Goal: Task Accomplishment & Management: Manage account settings

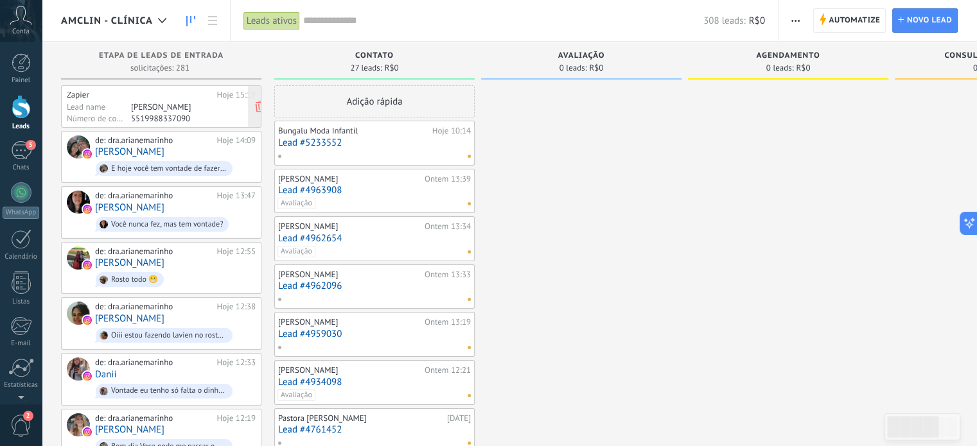
scroll to position [139, 0]
click at [158, 21] on icon at bounding box center [162, 20] width 8 height 5
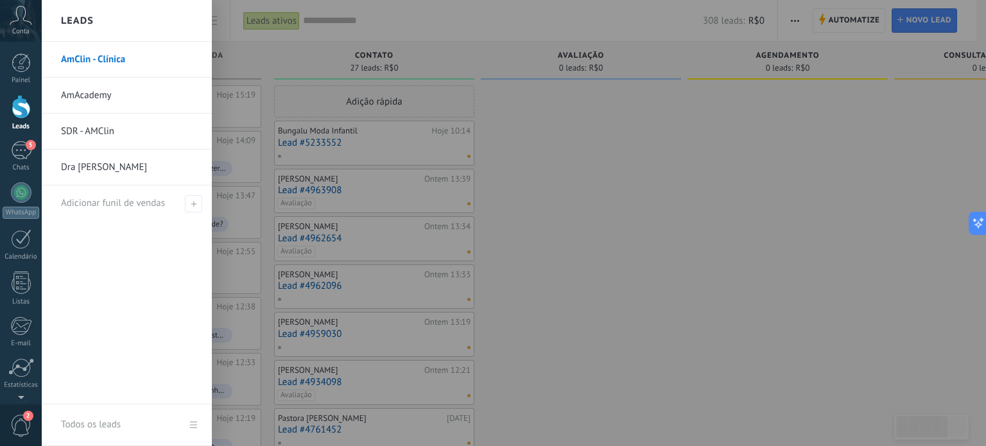
click at [92, 125] on link "SDR - AMClin" at bounding box center [130, 132] width 138 height 36
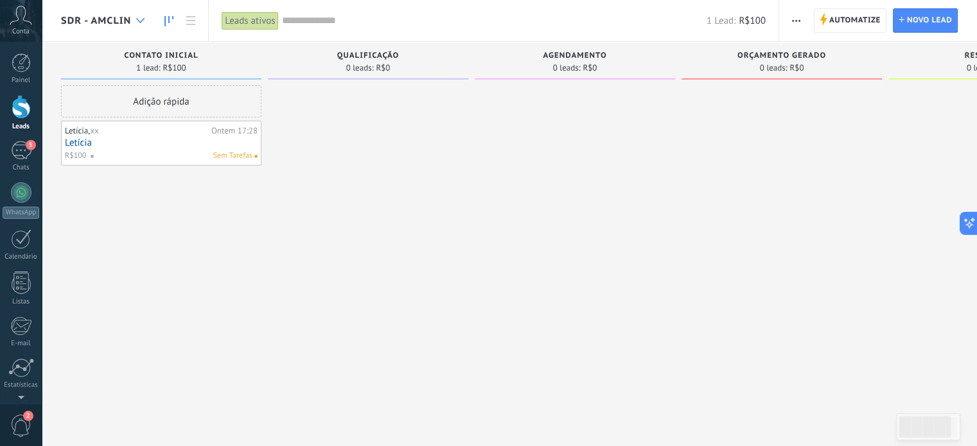
click at [140, 21] on icon at bounding box center [140, 20] width 8 height 5
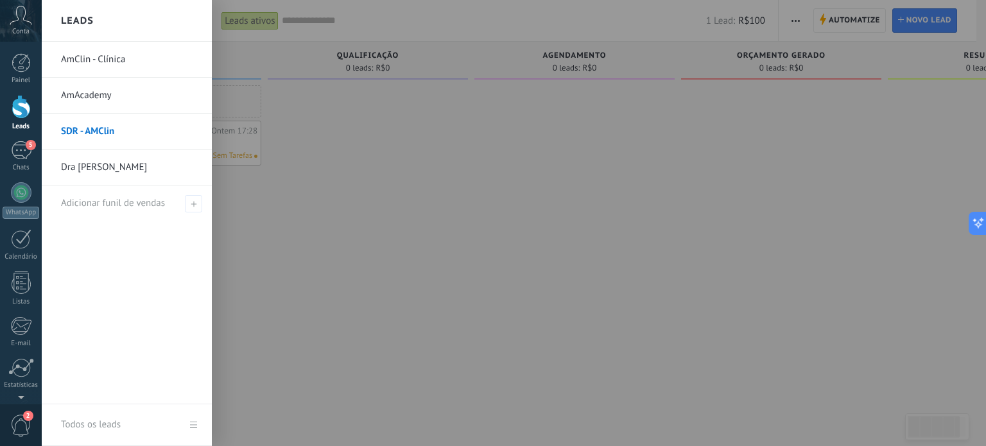
click at [95, 58] on link "AmClin - Clínica" at bounding box center [130, 60] width 138 height 36
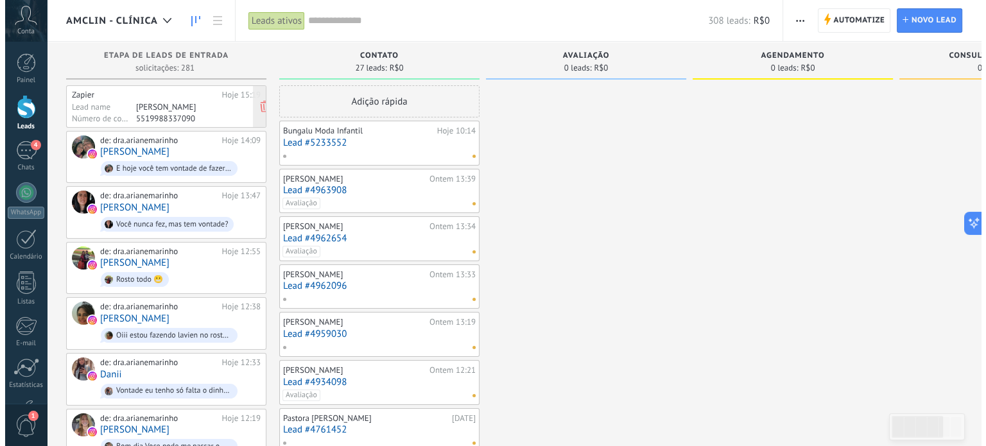
scroll to position [139, 0]
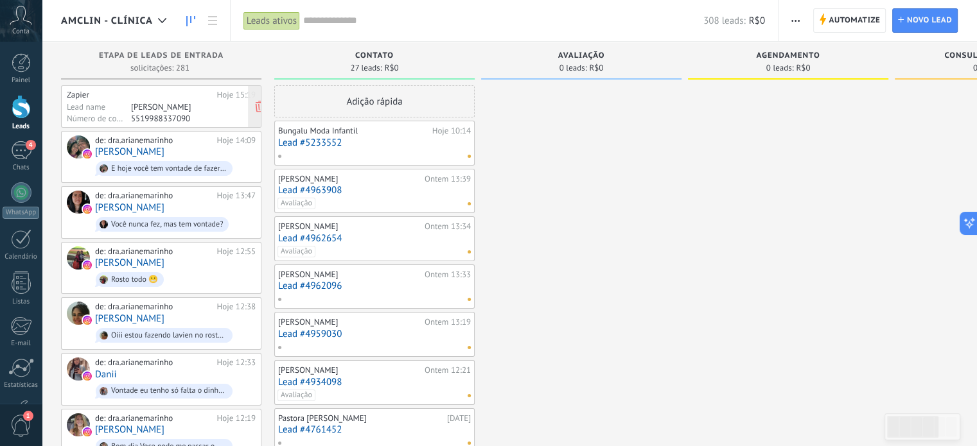
click at [152, 107] on div "Fernanda" at bounding box center [181, 106] width 100 height 10
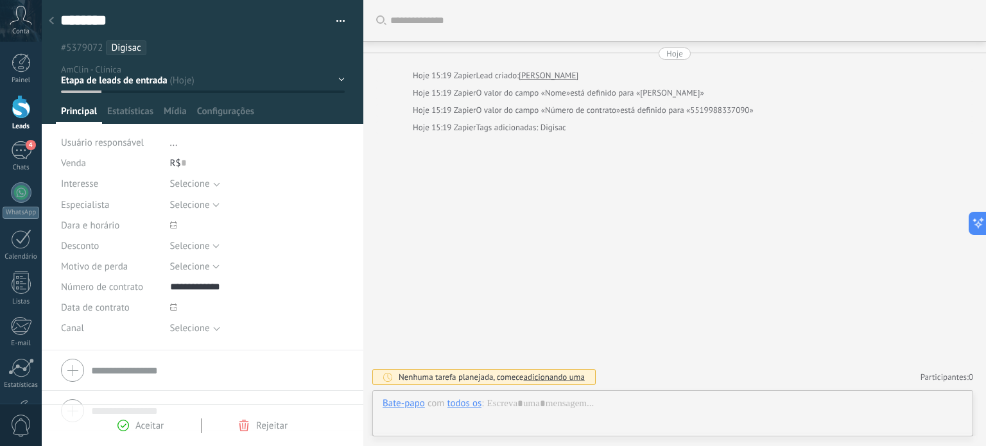
scroll to position [19, 0]
click at [51, 21] on icon at bounding box center [51, 21] width 5 height 8
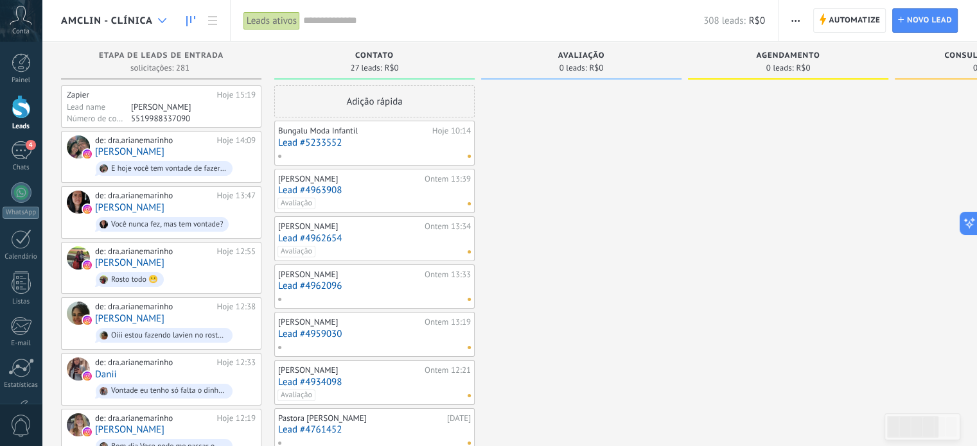
click at [155, 23] on div at bounding box center [162, 20] width 21 height 25
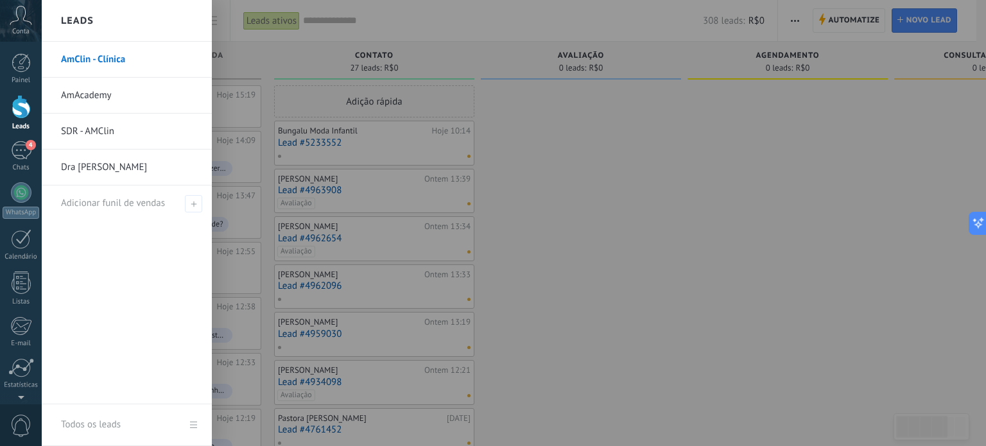
click at [159, 21] on div "Leads" at bounding box center [127, 21] width 170 height 42
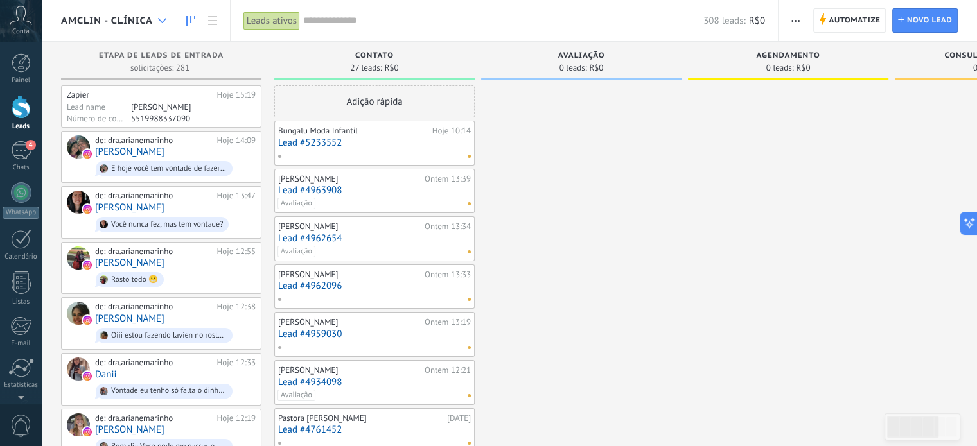
click at [160, 17] on div at bounding box center [162, 20] width 21 height 25
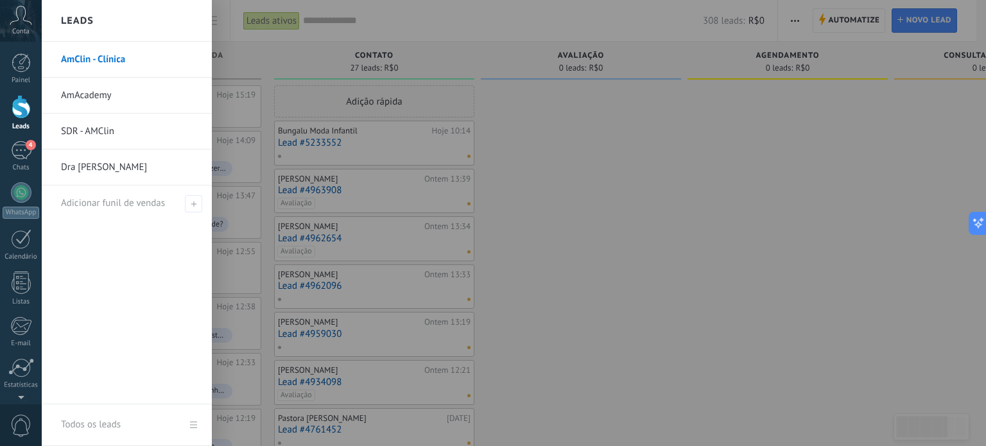
click at [94, 130] on link "SDR - AMClin" at bounding box center [130, 132] width 138 height 36
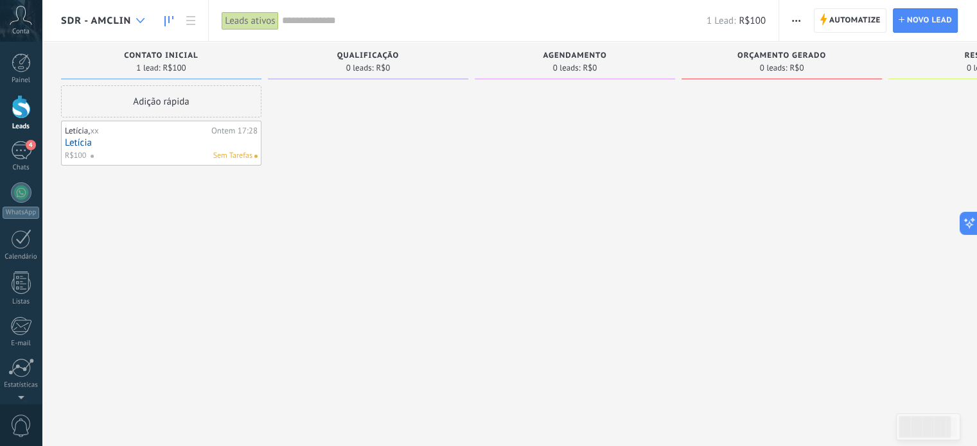
click at [144, 19] on icon at bounding box center [140, 20] width 8 height 5
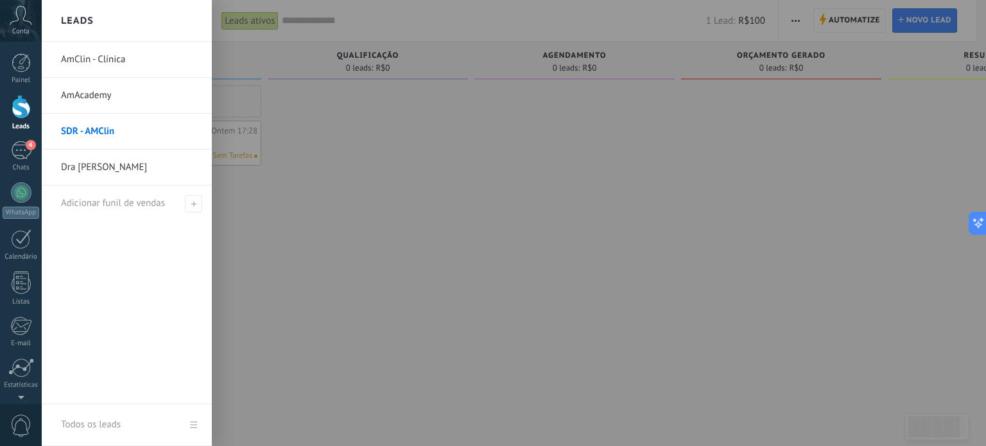
click at [315, 128] on div at bounding box center [535, 223] width 986 height 446
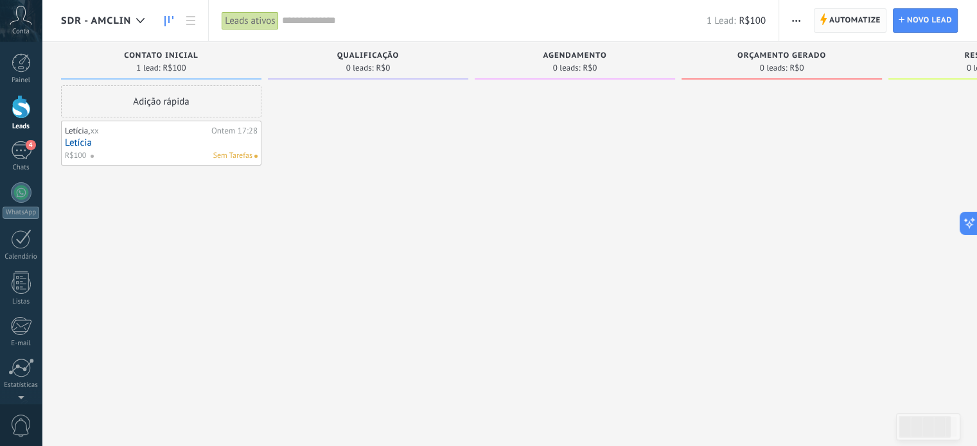
click at [842, 17] on span "Automatize" at bounding box center [854, 20] width 51 height 23
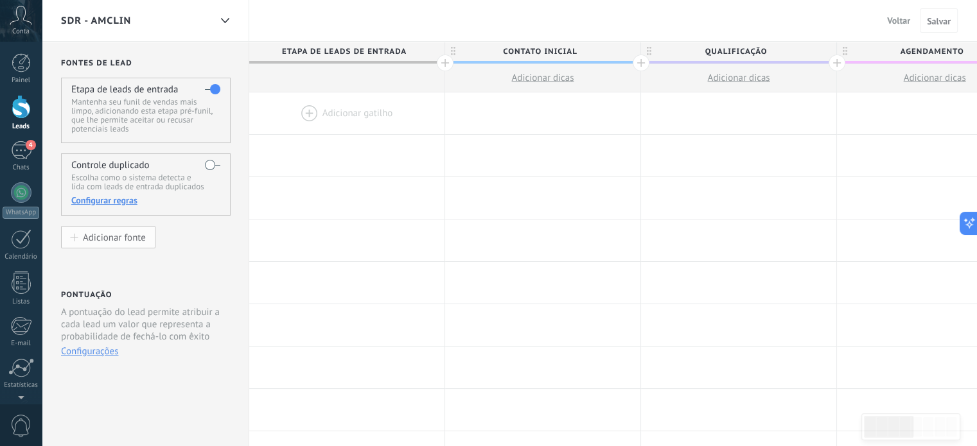
click at [126, 239] on div "Adicionar fonte" at bounding box center [114, 237] width 63 height 11
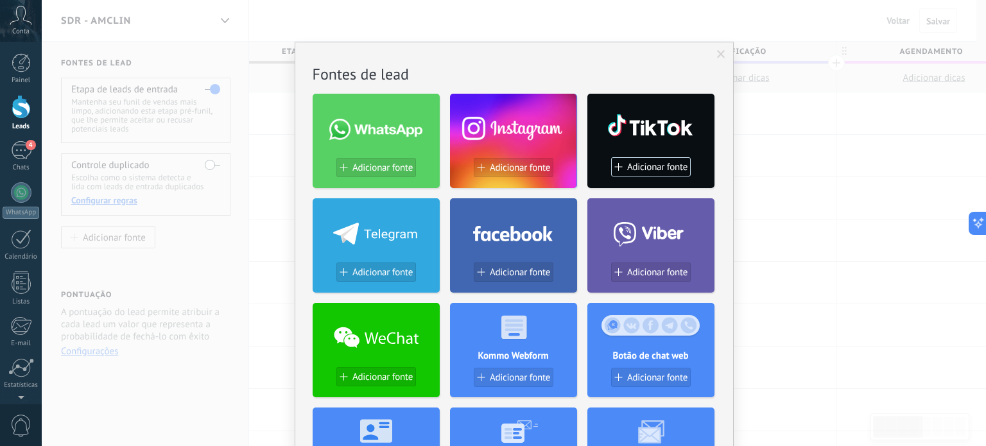
scroll to position [449, 0]
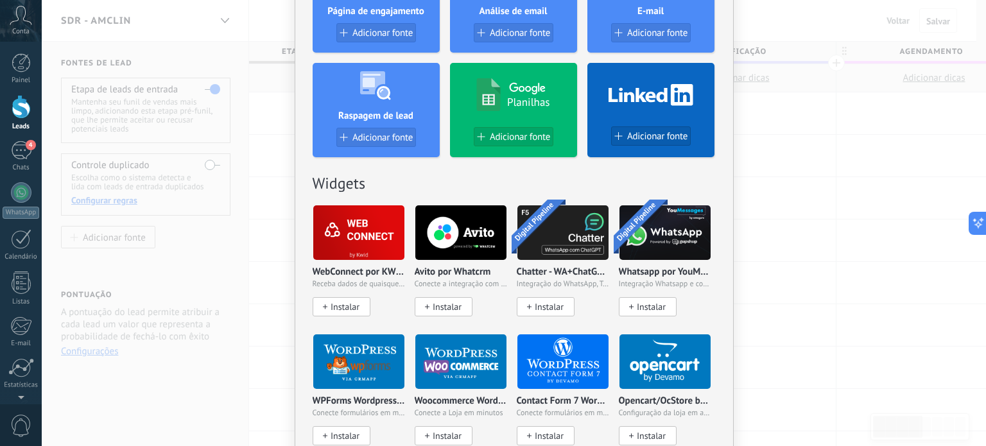
click at [365, 282] on span "Receba dados de quaisquer fontes" at bounding box center [359, 284] width 92 height 9
click at [367, 229] on img at bounding box center [358, 233] width 91 height 62
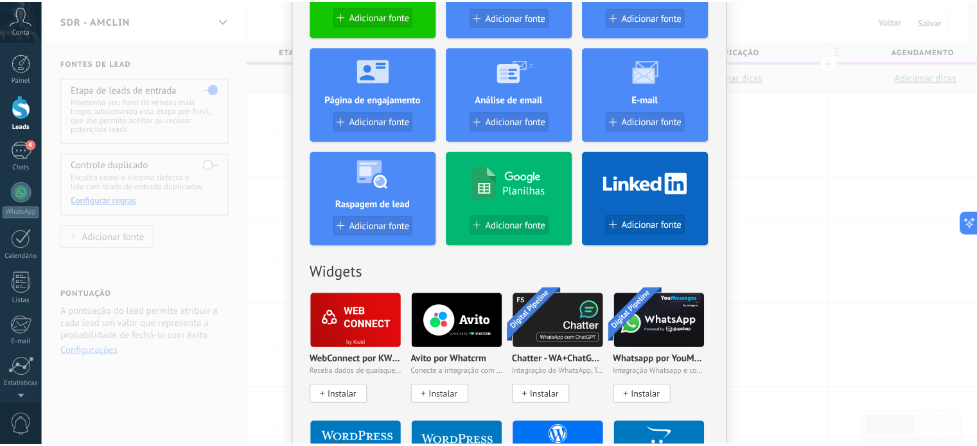
scroll to position [0, 0]
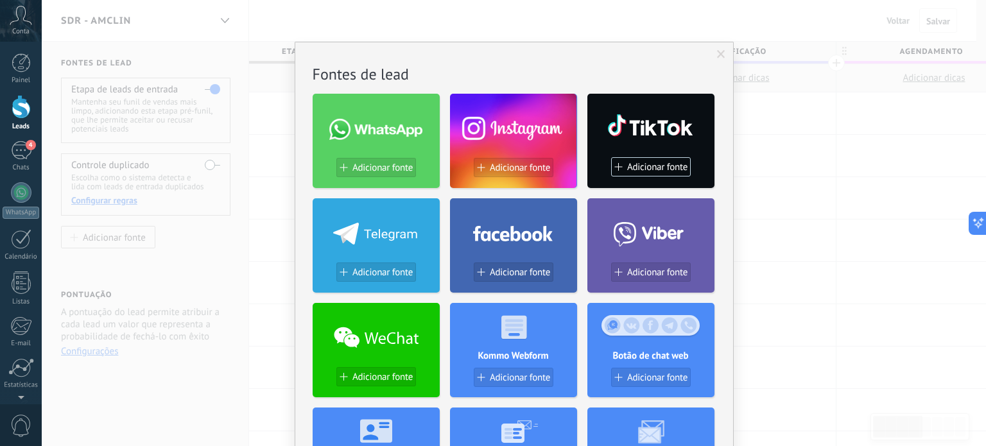
click at [719, 53] on span at bounding box center [721, 54] width 8 height 9
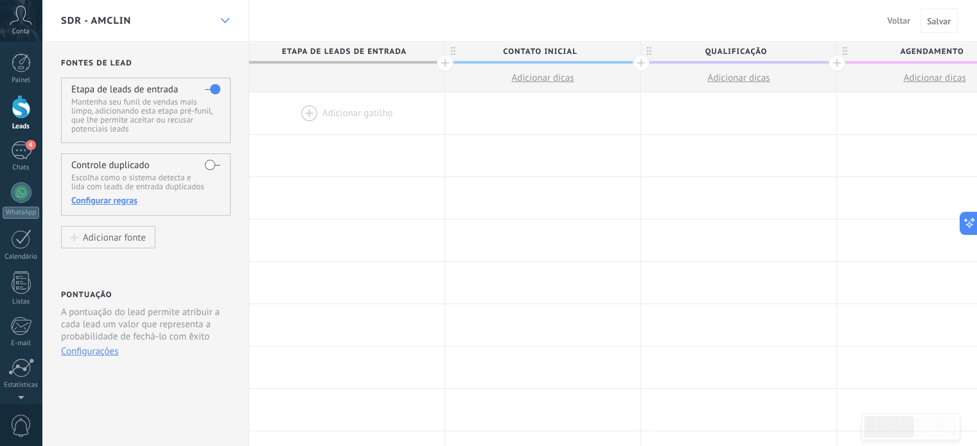
click at [223, 20] on icon at bounding box center [225, 20] width 8 height 5
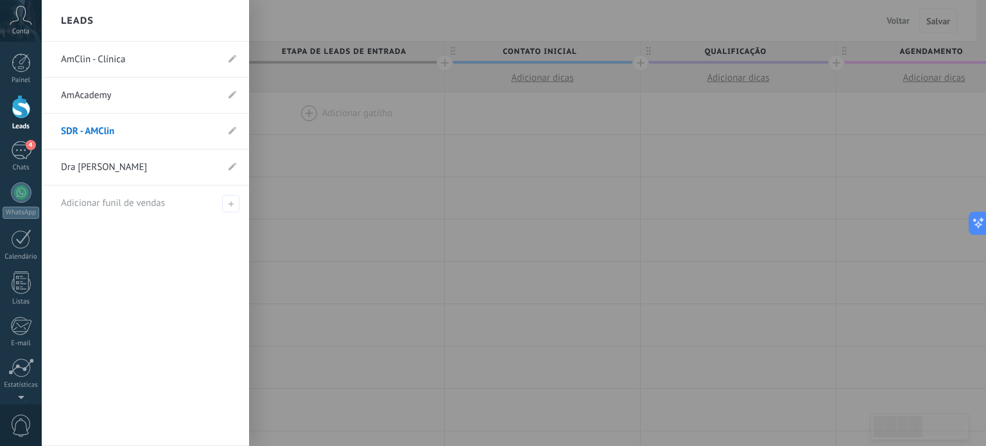
click at [96, 60] on link "AmClin - Clínica" at bounding box center [139, 60] width 156 height 36
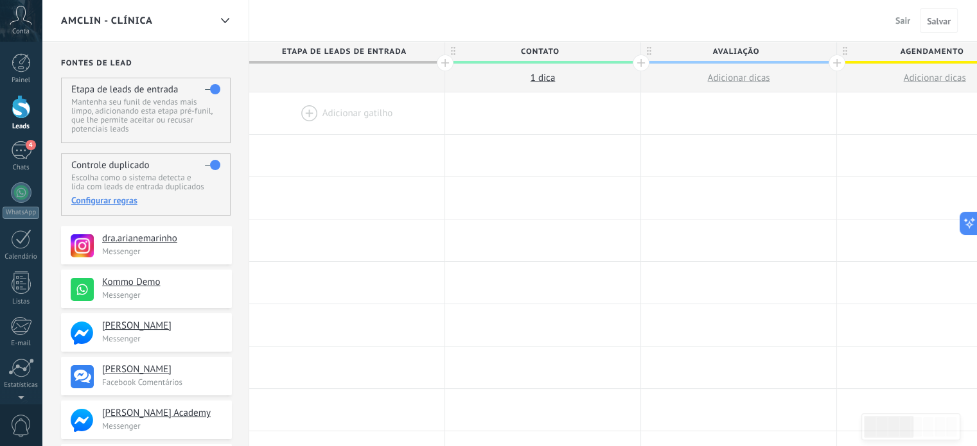
click at [82, 19] on span "AmClin - Clínica" at bounding box center [107, 21] width 92 height 12
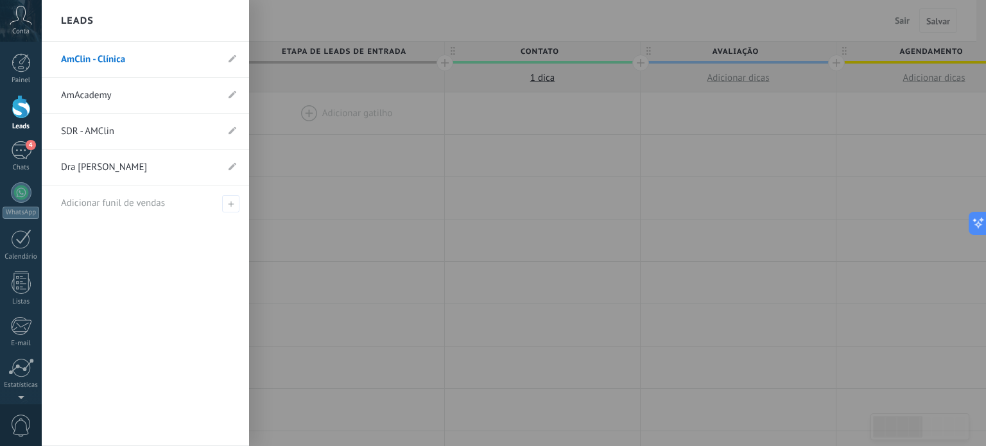
click at [85, 128] on link "SDR - AMClin" at bounding box center [139, 132] width 156 height 36
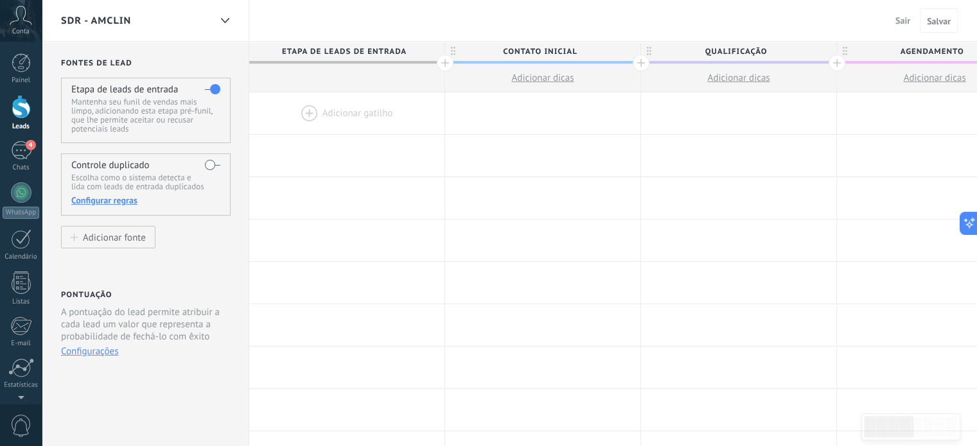
click at [899, 22] on span "Sair" at bounding box center [902, 21] width 15 height 12
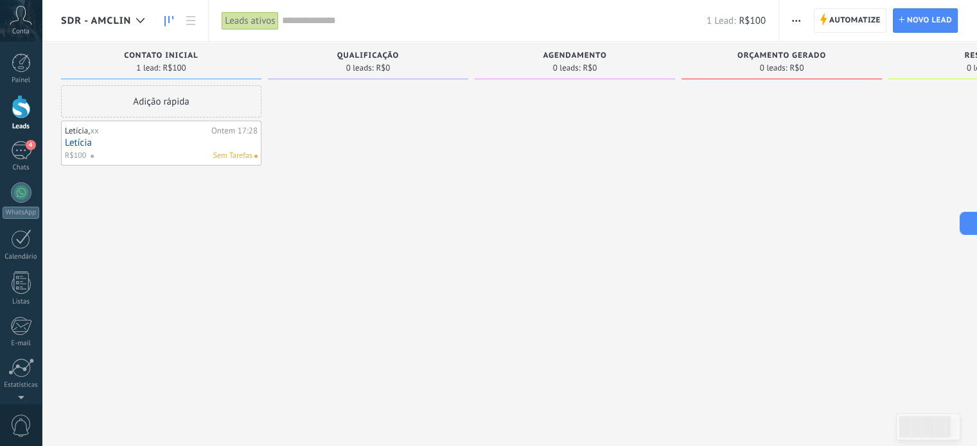
click at [101, 22] on span "SDR - AMClin" at bounding box center [96, 21] width 70 height 12
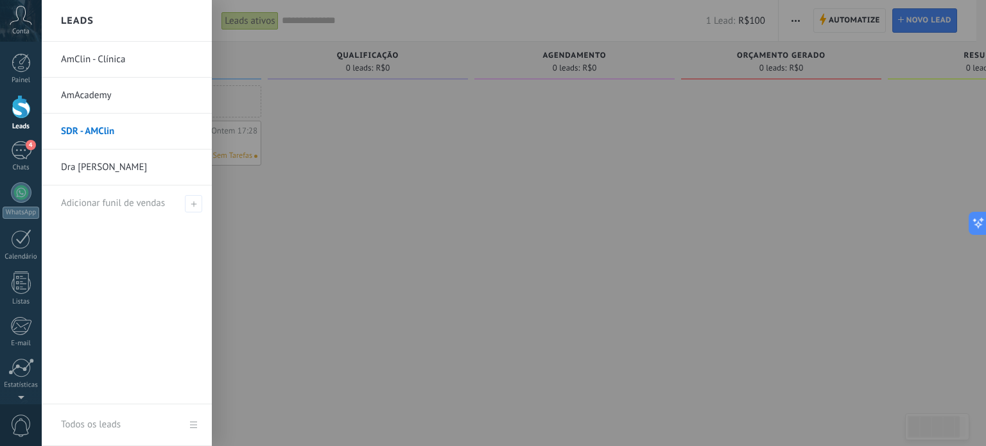
click at [87, 66] on link "AmClin - Clínica" at bounding box center [130, 60] width 138 height 36
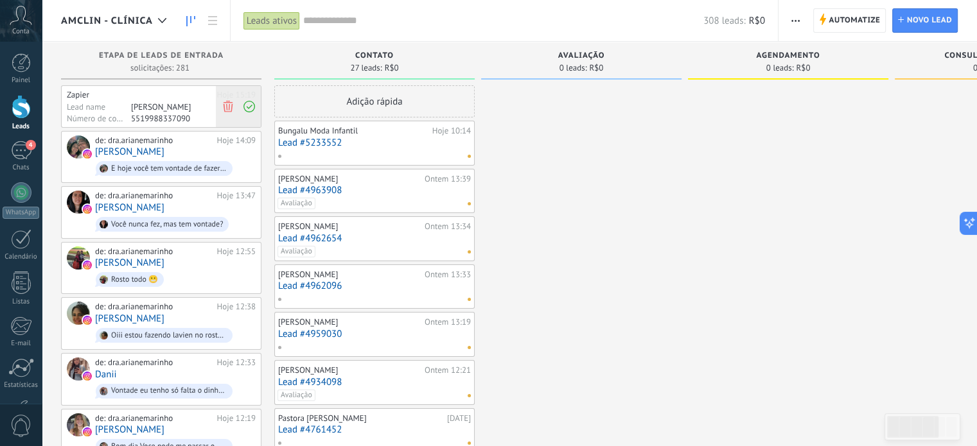
scroll to position [139, 0]
click at [225, 105] on icon at bounding box center [228, 106] width 12 height 12
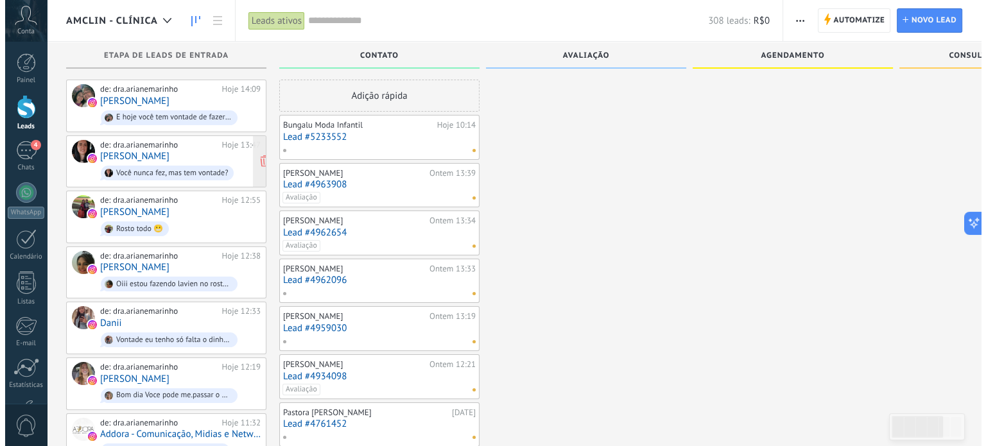
scroll to position [0, 0]
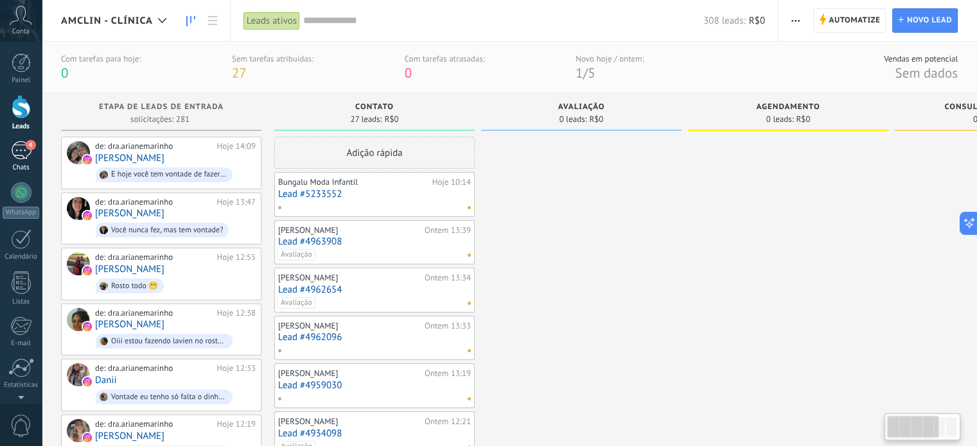
click at [19, 151] on div "4" at bounding box center [21, 150] width 21 height 19
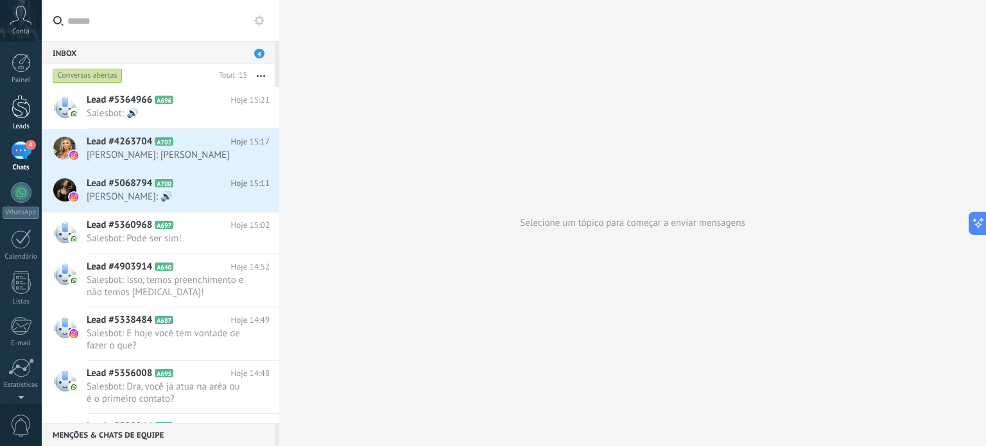
click at [22, 110] on div at bounding box center [21, 107] width 19 height 24
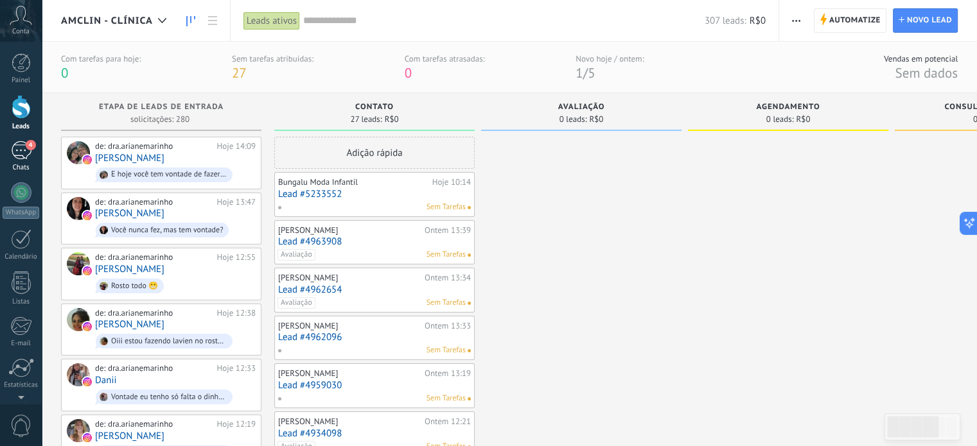
click at [16, 147] on div "4" at bounding box center [21, 150] width 21 height 19
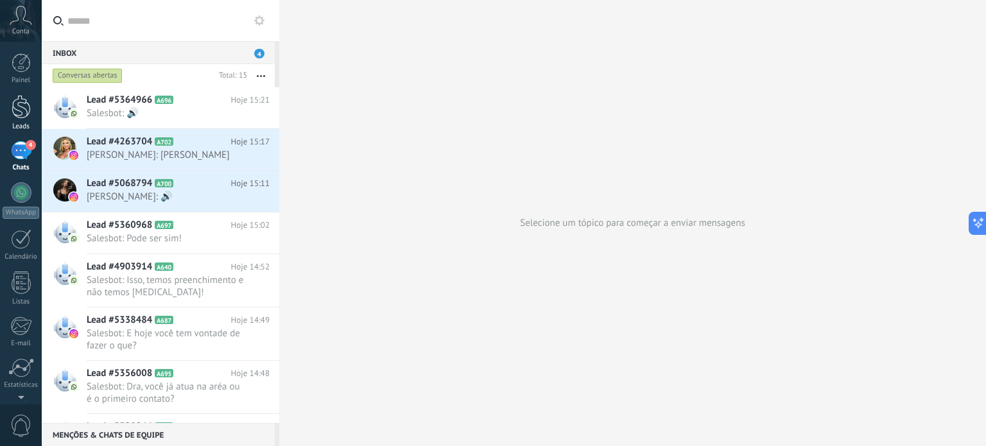
click at [21, 116] on div at bounding box center [21, 107] width 19 height 24
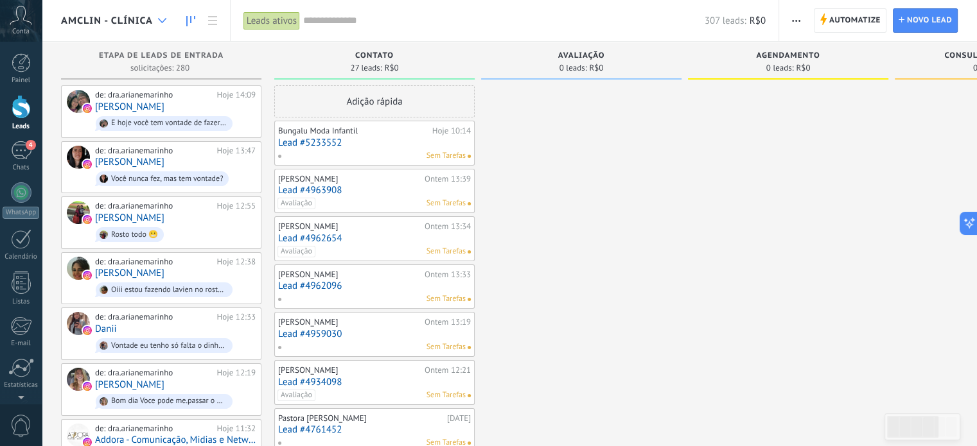
click at [158, 20] on icon at bounding box center [162, 20] width 8 height 5
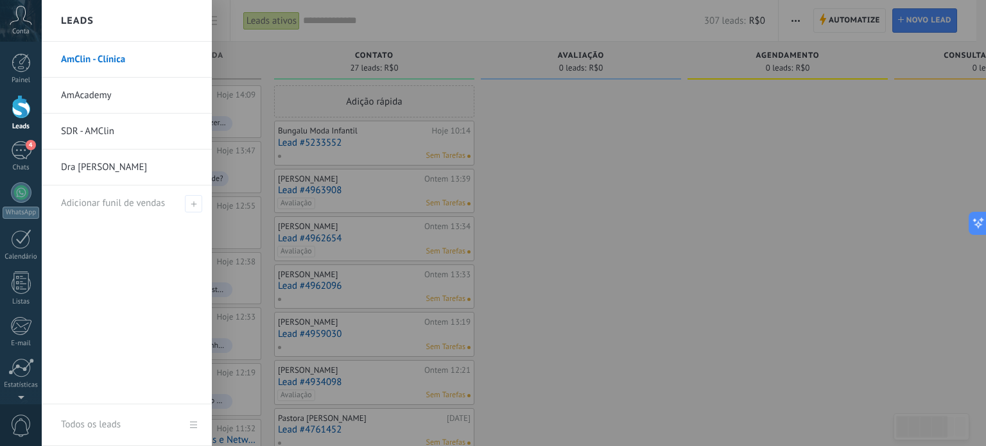
click at [162, 20] on div "Leads" at bounding box center [127, 21] width 170 height 42
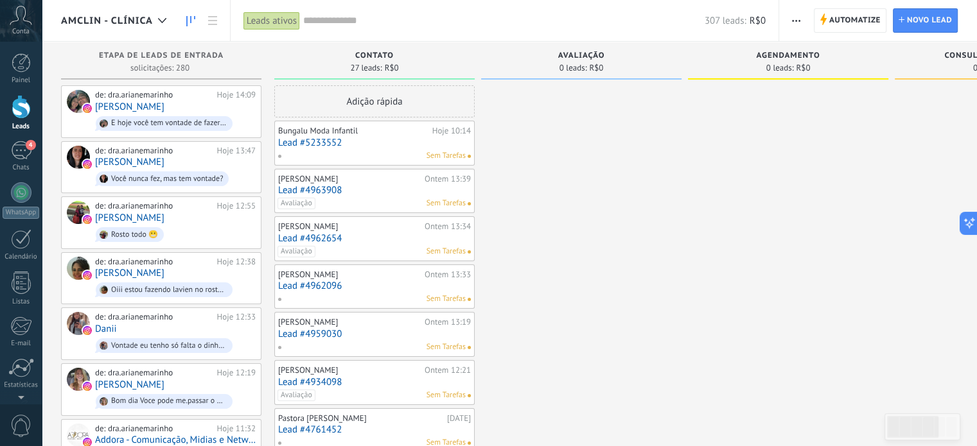
click at [162, 20] on icon at bounding box center [162, 20] width 8 height 5
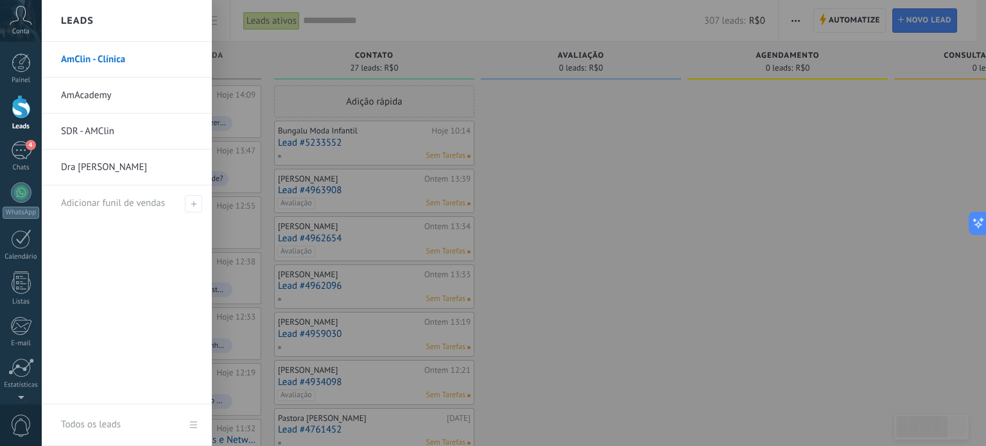
click at [107, 131] on link "SDR - AMClin" at bounding box center [130, 132] width 138 height 36
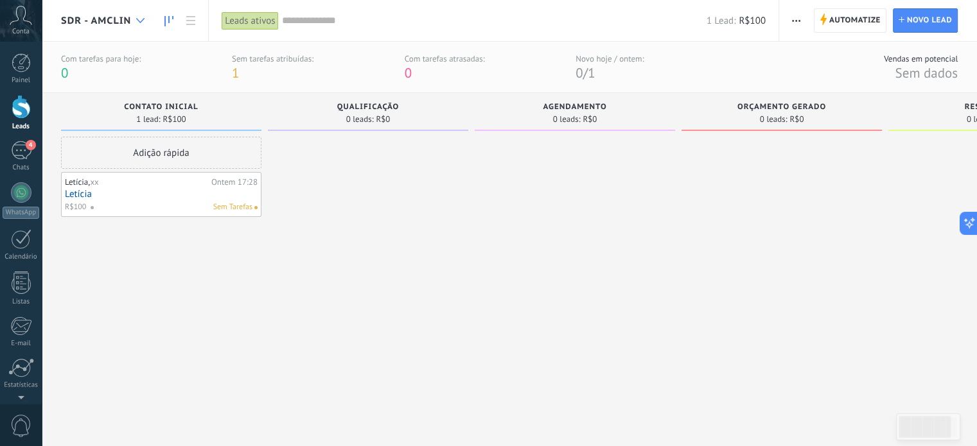
click at [141, 17] on div at bounding box center [140, 20] width 21 height 25
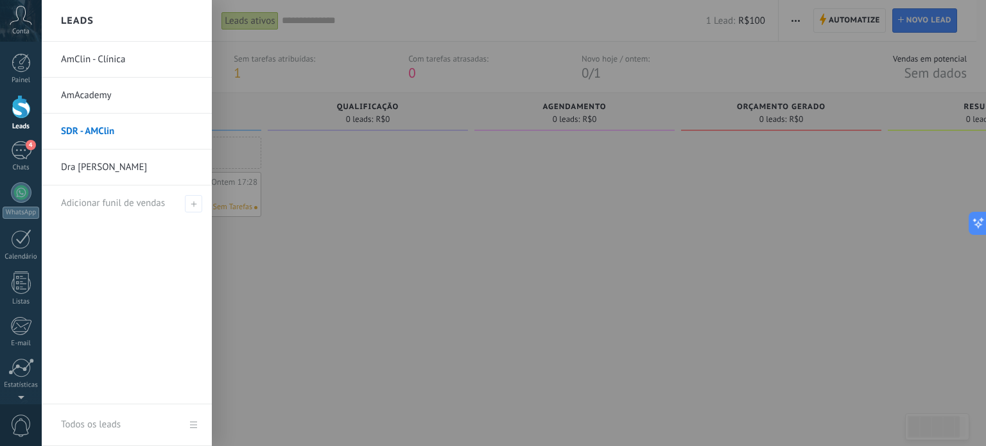
click at [380, 266] on div at bounding box center [535, 223] width 986 height 446
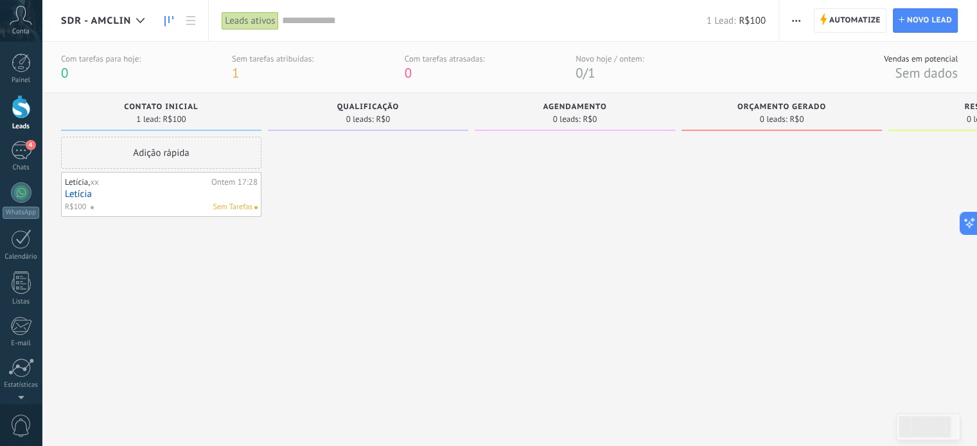
click at [799, 21] on use "button" at bounding box center [796, 21] width 8 height 2
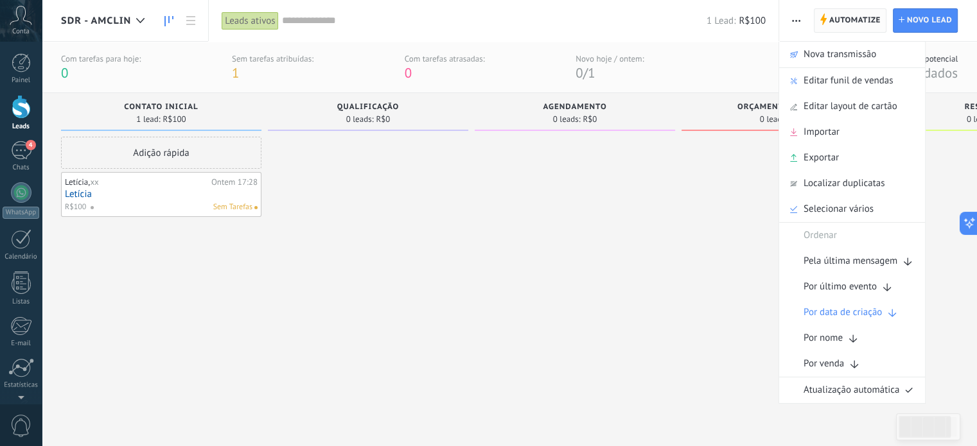
click at [828, 25] on span "Automatize Automatize" at bounding box center [849, 20] width 73 height 24
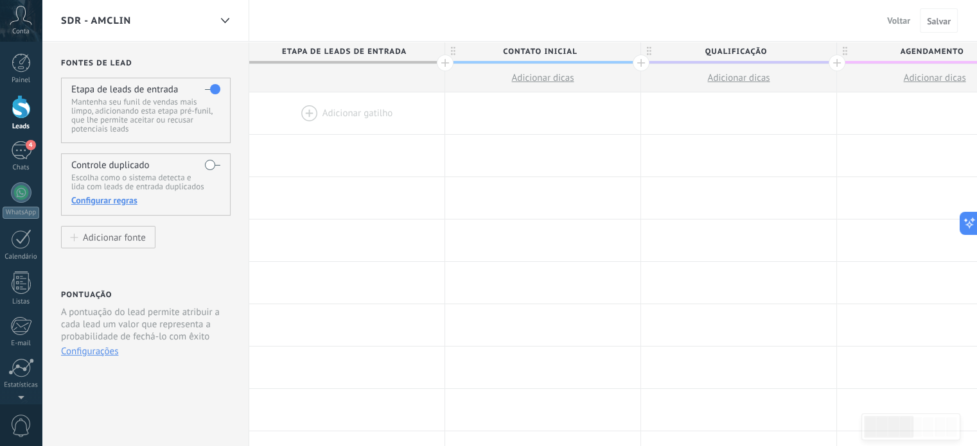
click at [354, 48] on span "Etapa de leads de entrada" at bounding box center [343, 52] width 189 height 20
click at [358, 166] on div at bounding box center [346, 156] width 195 height 42
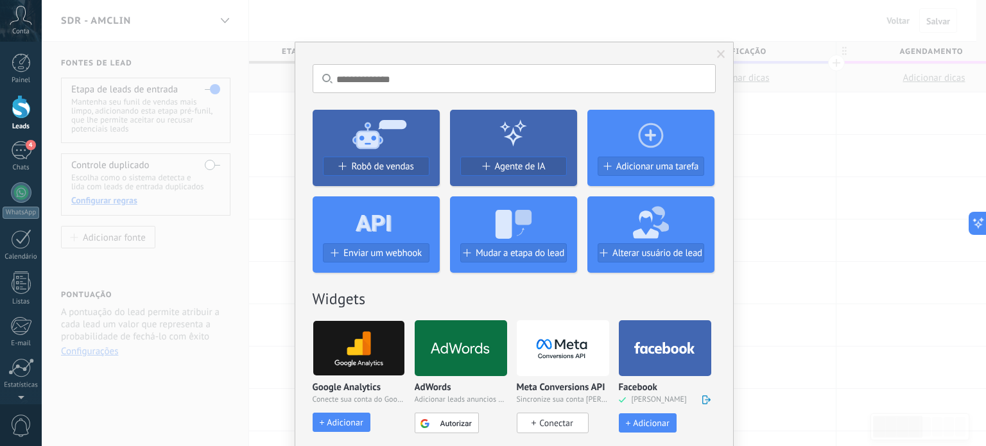
click at [789, 178] on div "Sem resultados. Robô de vendas Agente de IA Adicionar uma tarefa Enviar um webh…" at bounding box center [514, 223] width 944 height 446
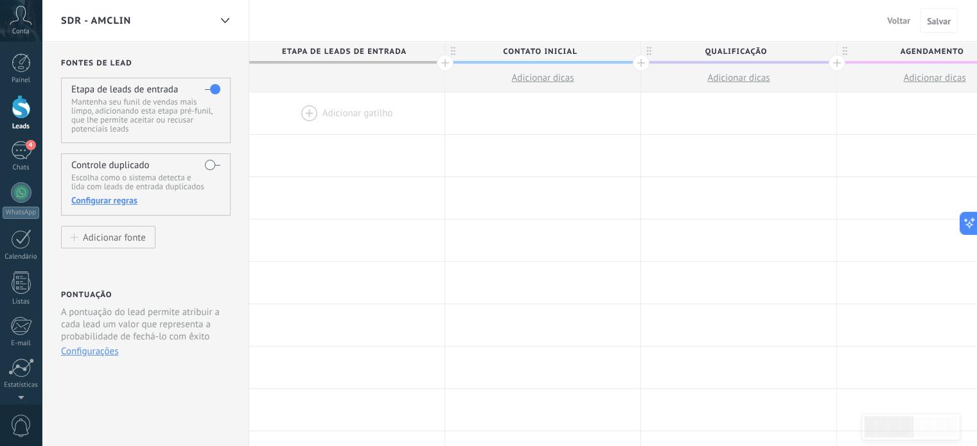
click at [345, 52] on span "Etapa de leads de entrada" at bounding box center [343, 52] width 189 height 20
click at [395, 51] on span "Etapa de leads de entrada" at bounding box center [343, 52] width 189 height 20
click at [121, 229] on button "Adicionar fonte" at bounding box center [108, 237] width 94 height 22
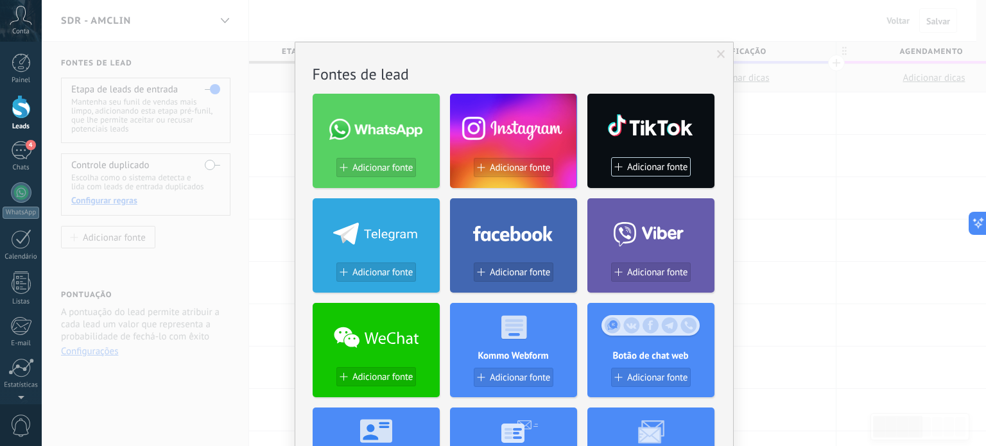
click at [717, 51] on span at bounding box center [721, 54] width 8 height 9
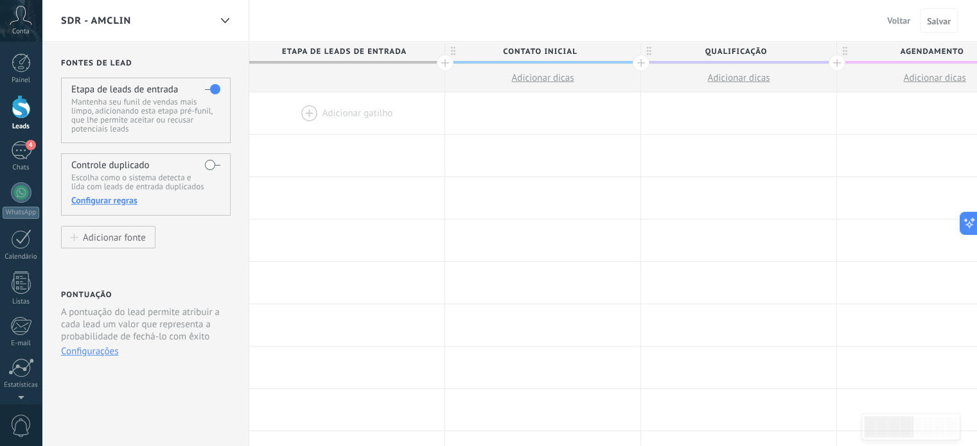
click at [365, 112] on div at bounding box center [346, 113] width 195 height 42
click at [305, 110] on div at bounding box center [346, 113] width 195 height 42
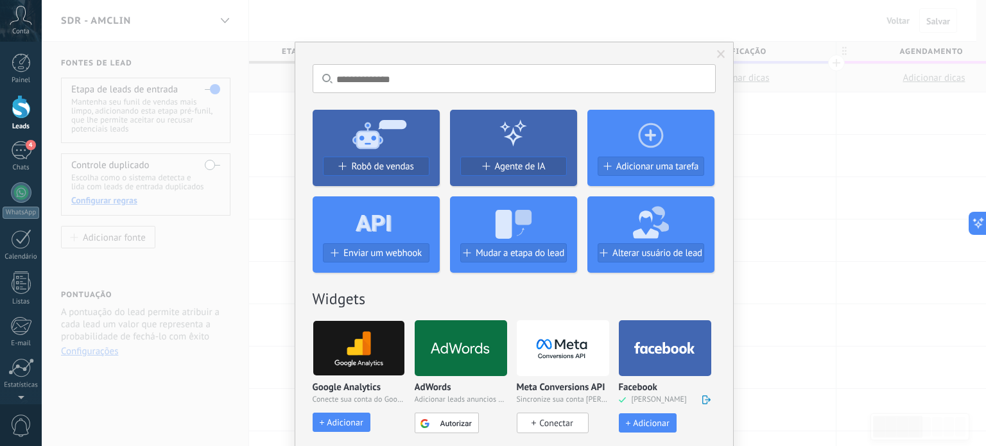
click at [718, 56] on span at bounding box center [721, 54] width 8 height 9
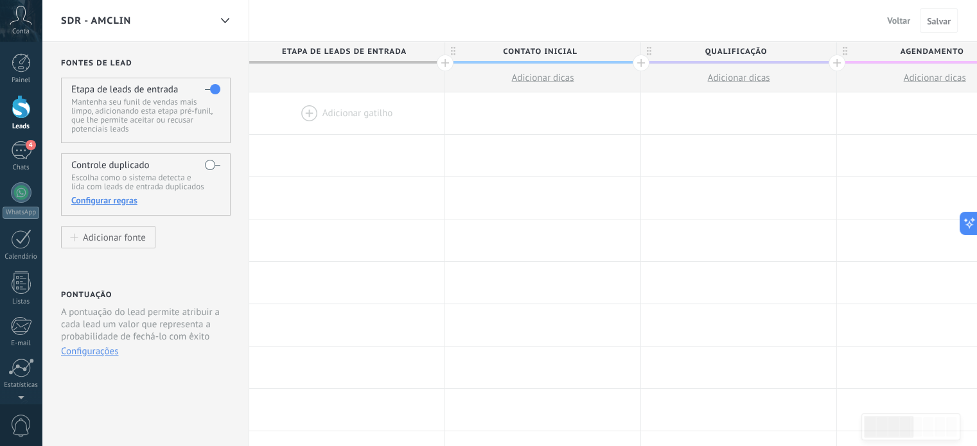
click at [383, 48] on span "Etapa de leads de entrada" at bounding box center [343, 52] width 189 height 20
click at [940, 21] on span "Salvar" at bounding box center [938, 21] width 24 height 9
click at [901, 15] on span "Voltar" at bounding box center [898, 21] width 23 height 12
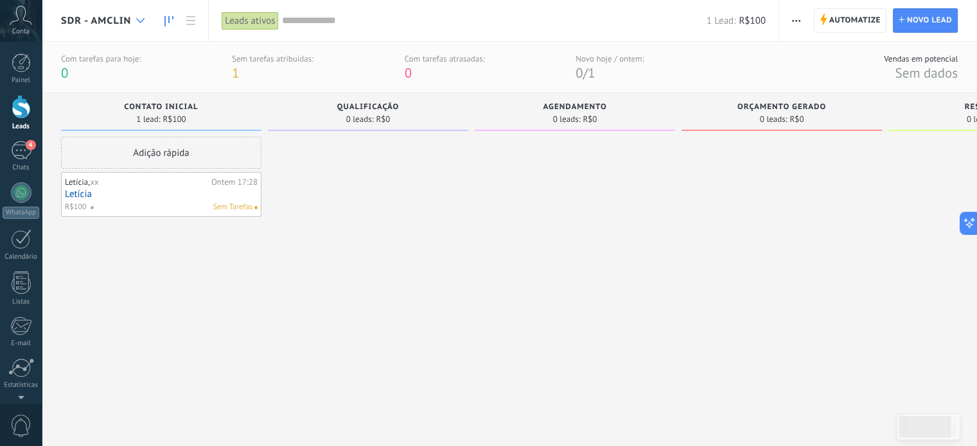
click at [133, 19] on div at bounding box center [140, 20] width 21 height 25
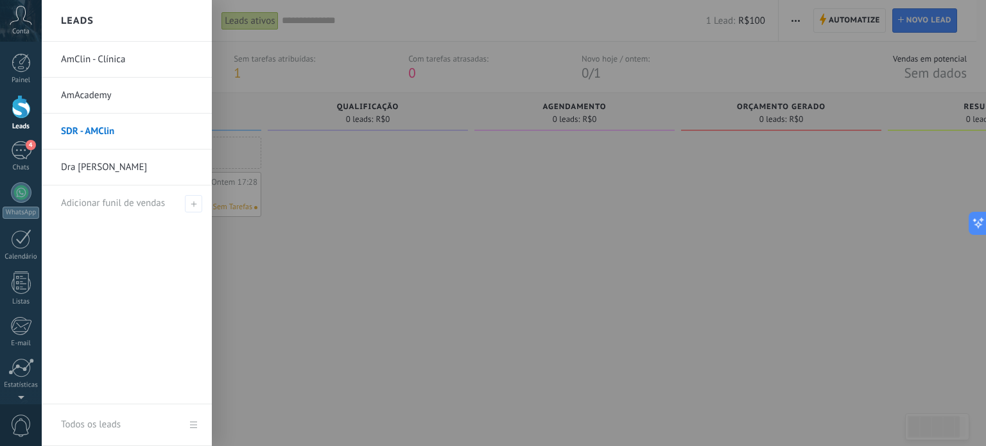
click at [91, 64] on link "AmClin - Clínica" at bounding box center [130, 60] width 138 height 36
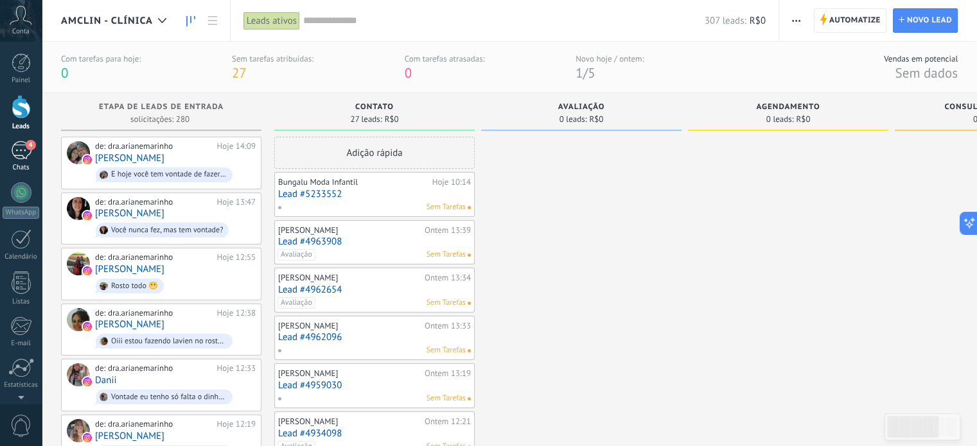
click at [21, 153] on div "4" at bounding box center [21, 150] width 21 height 19
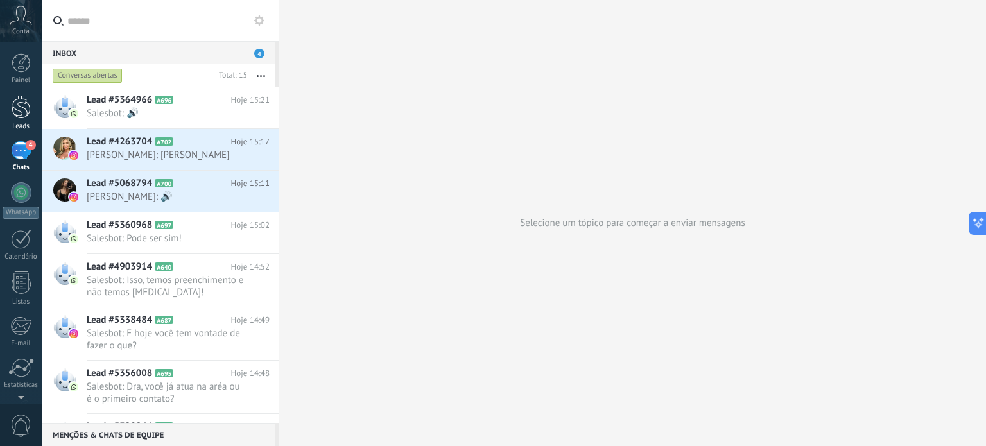
click at [26, 113] on div at bounding box center [21, 107] width 19 height 24
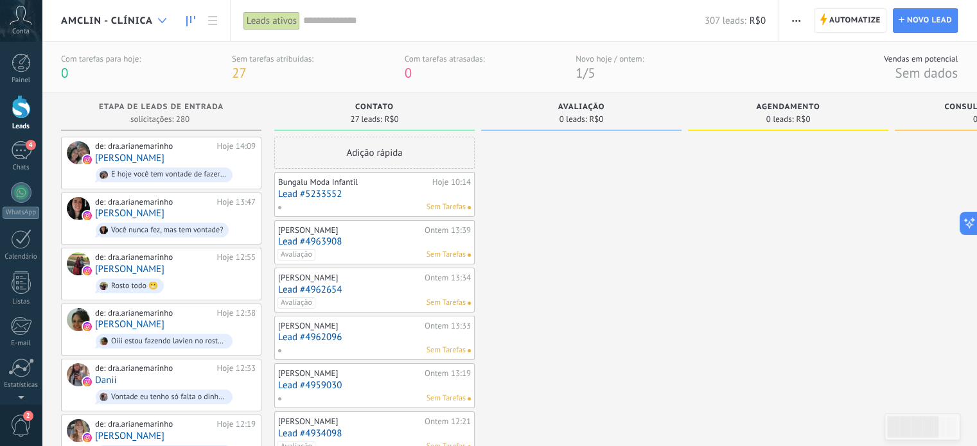
click at [157, 14] on div at bounding box center [162, 20] width 21 height 25
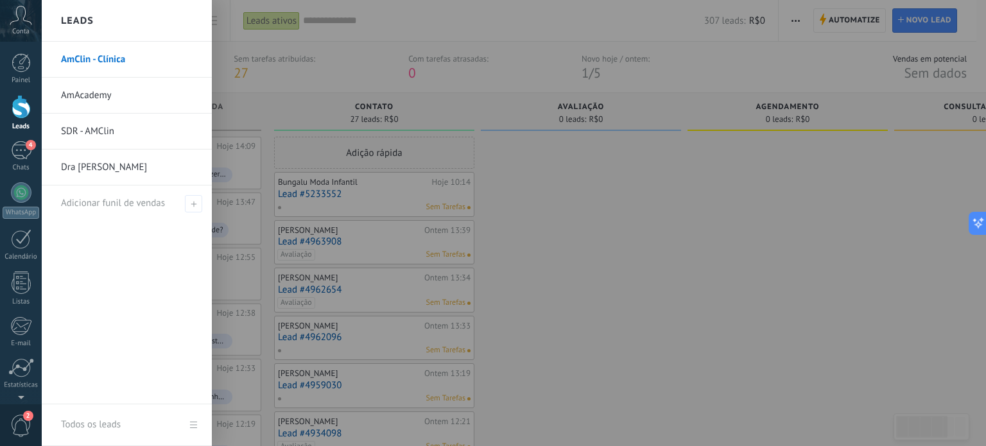
click at [92, 128] on link "SDR - AMClin" at bounding box center [130, 132] width 138 height 36
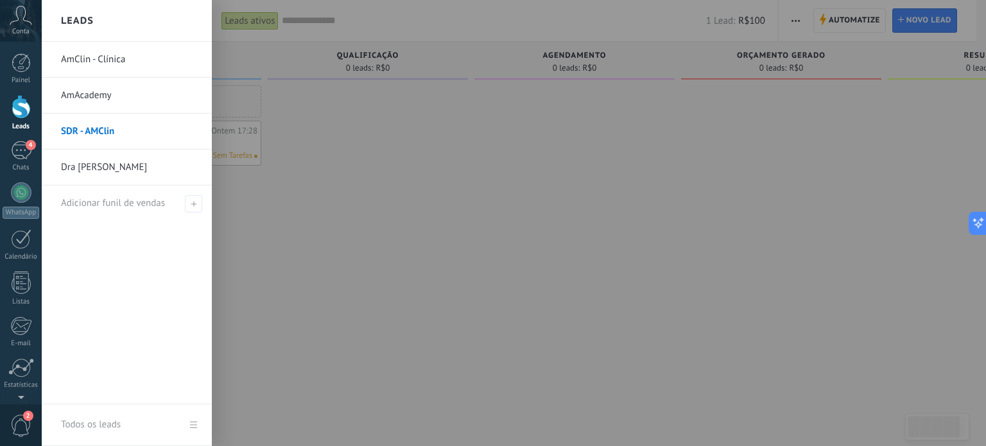
click at [103, 62] on link "AmClin - Clínica" at bounding box center [130, 60] width 138 height 36
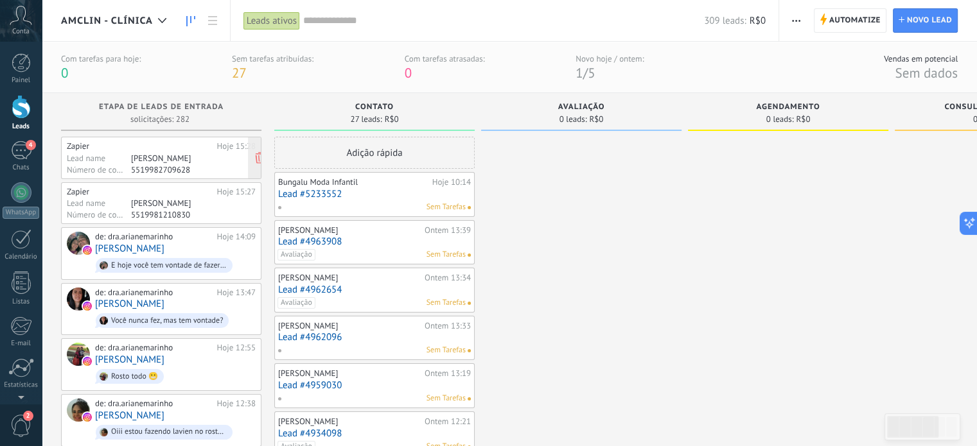
click at [148, 161] on div "[PERSON_NAME]" at bounding box center [181, 158] width 100 height 10
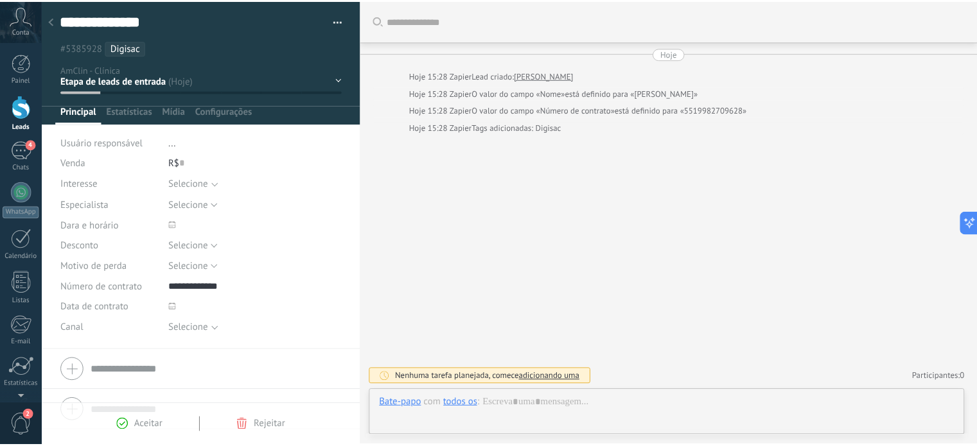
scroll to position [19, 0]
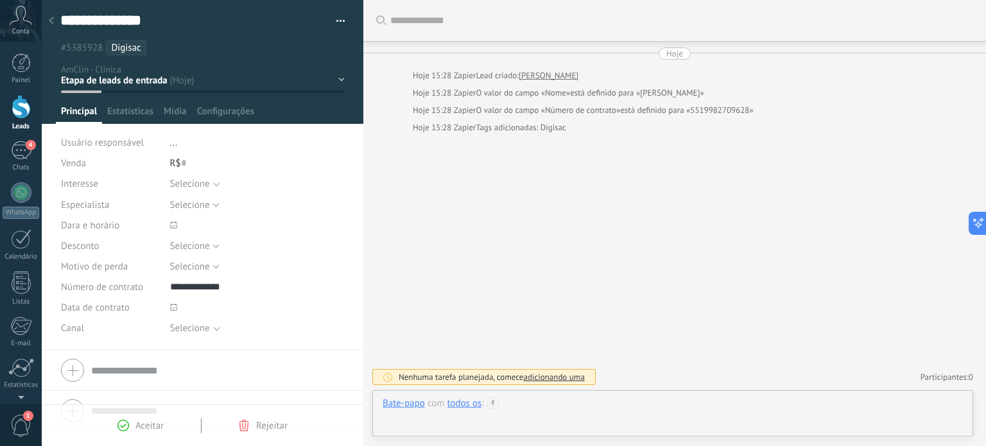
click at [585, 407] on div at bounding box center [673, 416] width 580 height 39
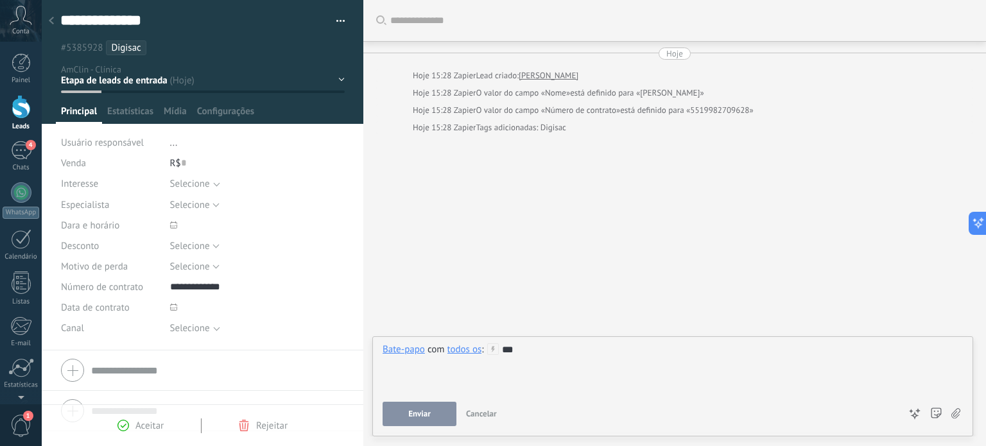
click at [421, 416] on span "Enviar" at bounding box center [419, 414] width 22 height 9
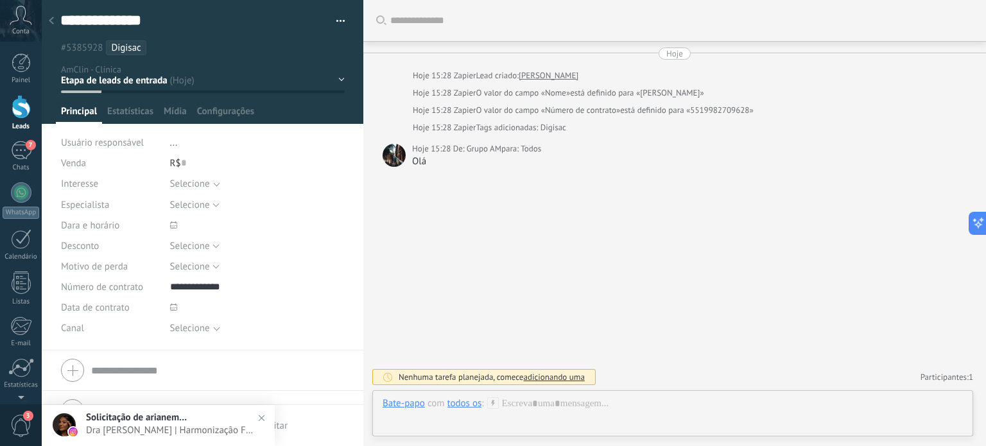
click at [546, 241] on div "Buscar Carregar mais Hoje Hoje 15:28 Zapier Lead criado: Thiago Alencar Hoje 15…" at bounding box center [674, 223] width 623 height 446
click at [51, 20] on use at bounding box center [51, 21] width 5 height 8
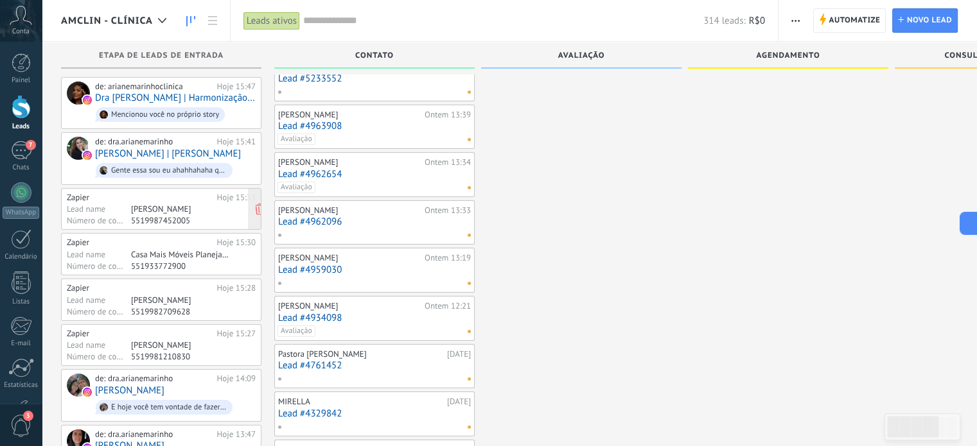
click at [76, 196] on div "Zapier" at bounding box center [140, 198] width 146 height 10
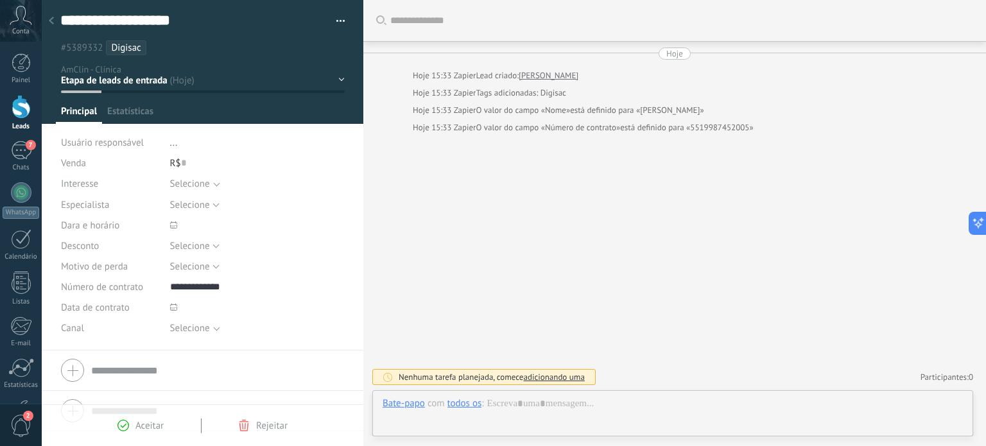
scroll to position [19, 0]
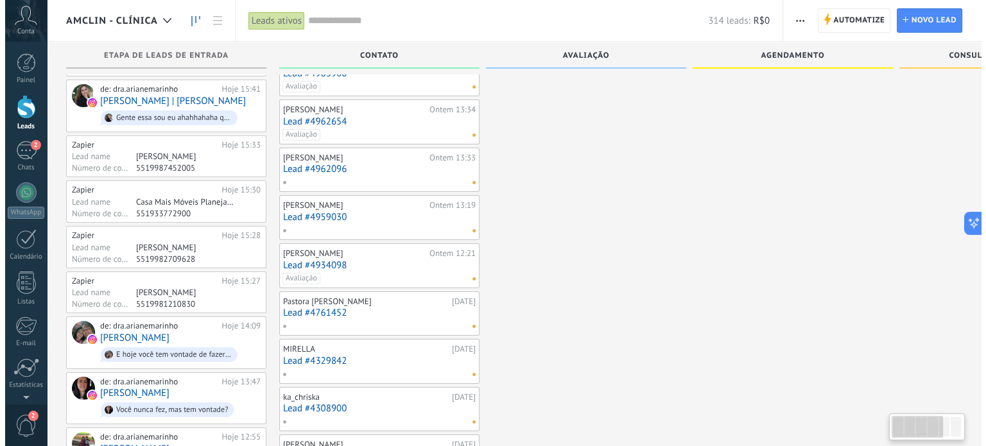
scroll to position [141, 0]
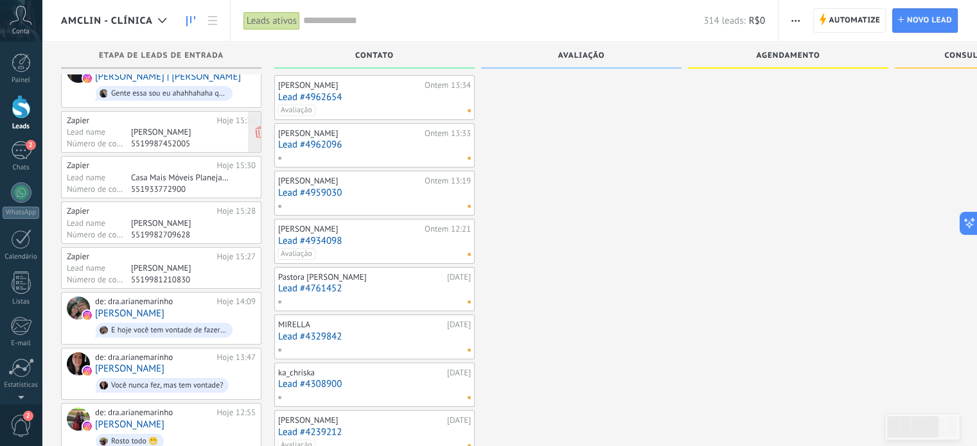
click at [127, 128] on div "Lead name" at bounding box center [99, 131] width 64 height 10
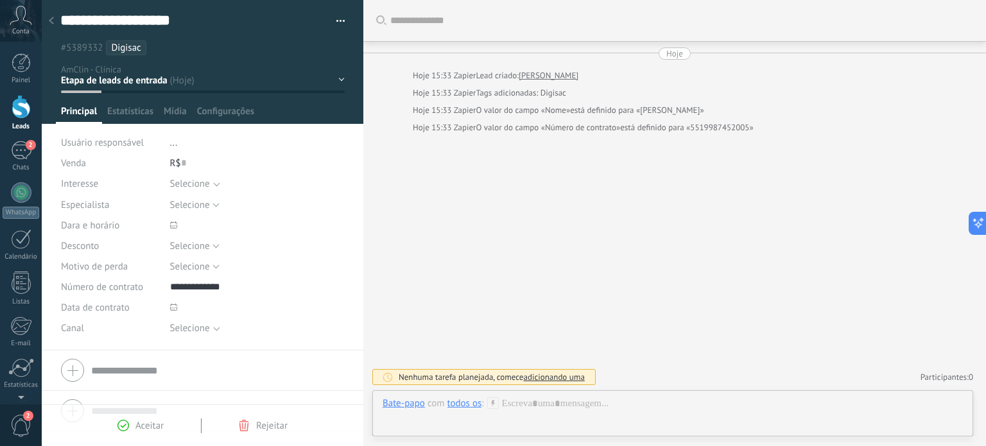
scroll to position [19, 0]
click at [51, 21] on icon at bounding box center [51, 21] width 5 height 8
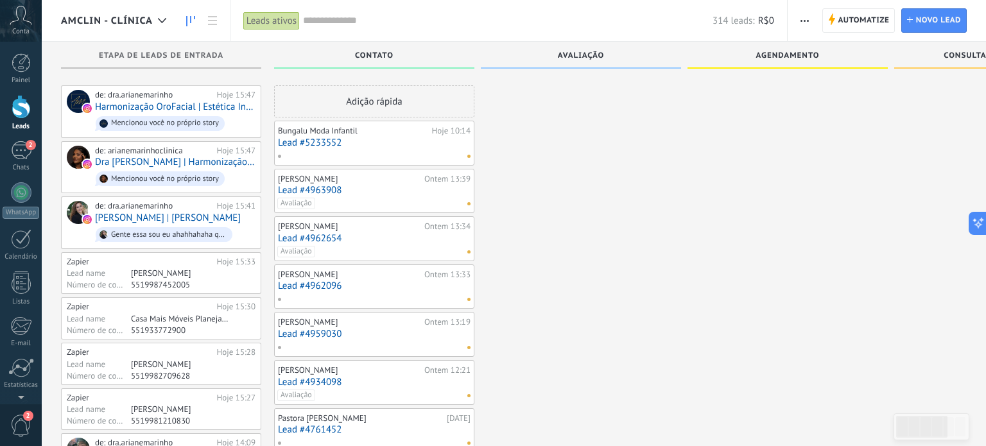
click at [51, 21] on div "AmClin - Clínica" at bounding box center [136, 20] width 188 height 41
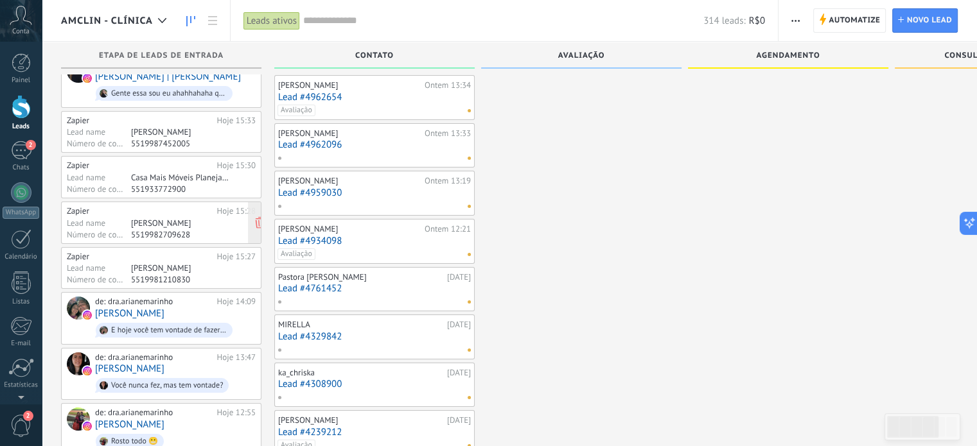
click at [150, 223] on div "[PERSON_NAME]" at bounding box center [181, 223] width 100 height 10
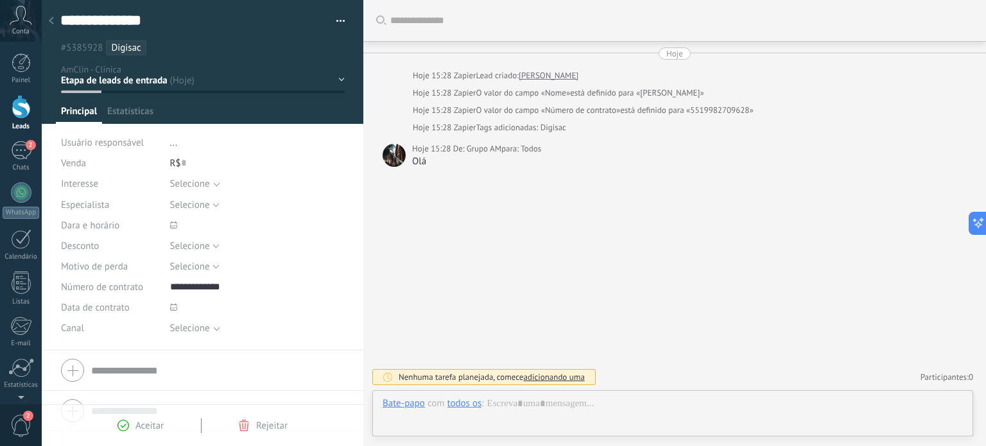
scroll to position [19, 0]
click at [134, 425] on div "Aceitar" at bounding box center [140, 426] width 46 height 12
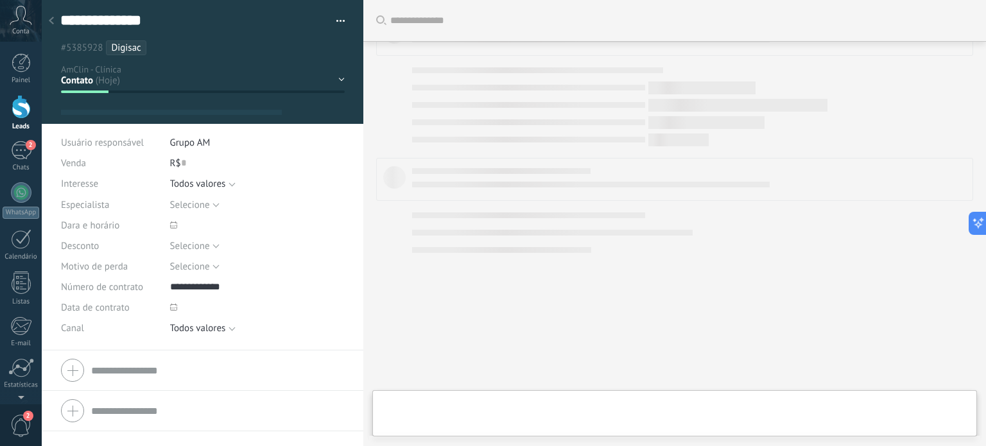
type textarea "**********"
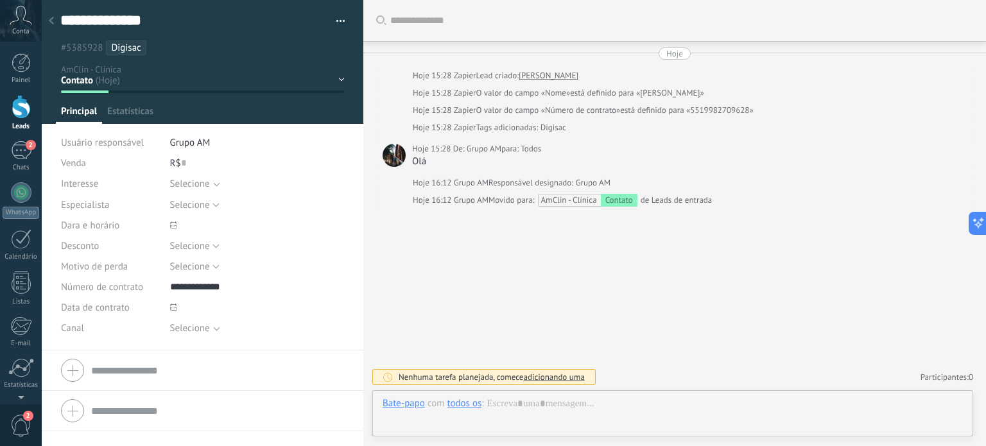
scroll to position [19, 0]
click at [142, 112] on span "Estatísticas" at bounding box center [130, 114] width 46 height 19
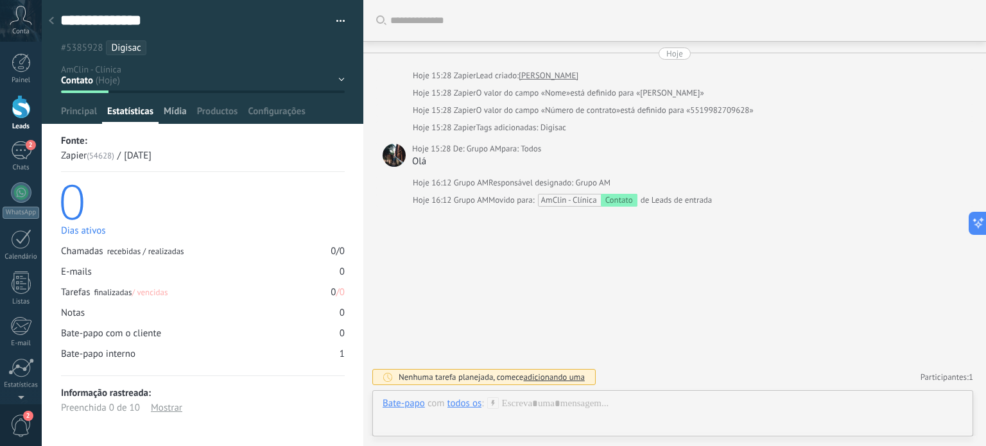
click at [190, 114] on div "Mídia" at bounding box center [175, 114] width 33 height 19
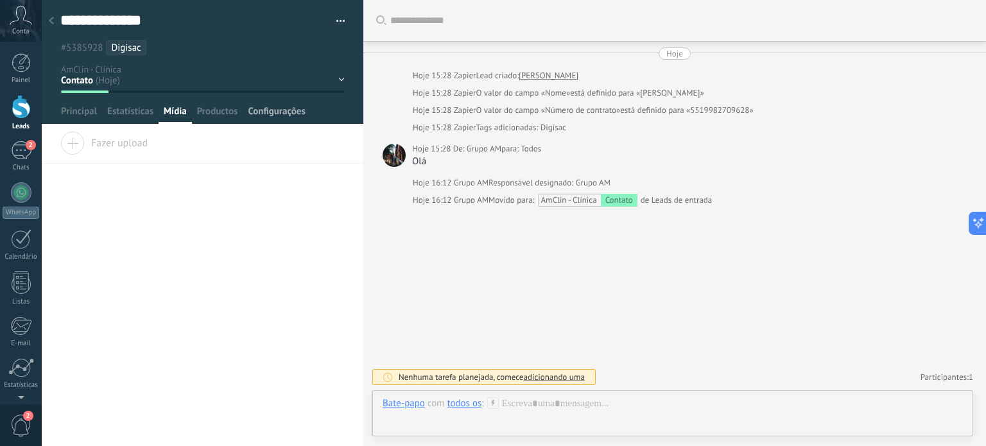
click at [257, 109] on span "Configurações" at bounding box center [276, 114] width 57 height 19
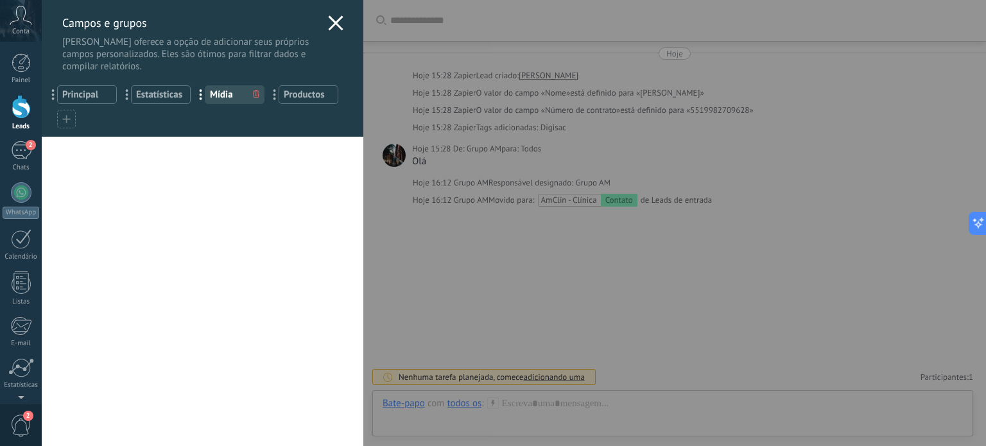
click at [89, 95] on span "Principal" at bounding box center [86, 95] width 49 height 12
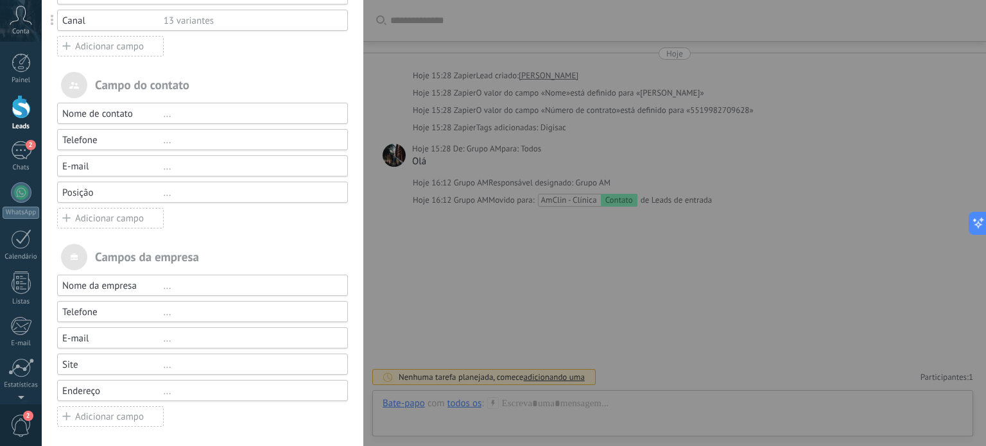
scroll to position [354, 0]
click at [165, 283] on div "..." at bounding box center [250, 284] width 173 height 12
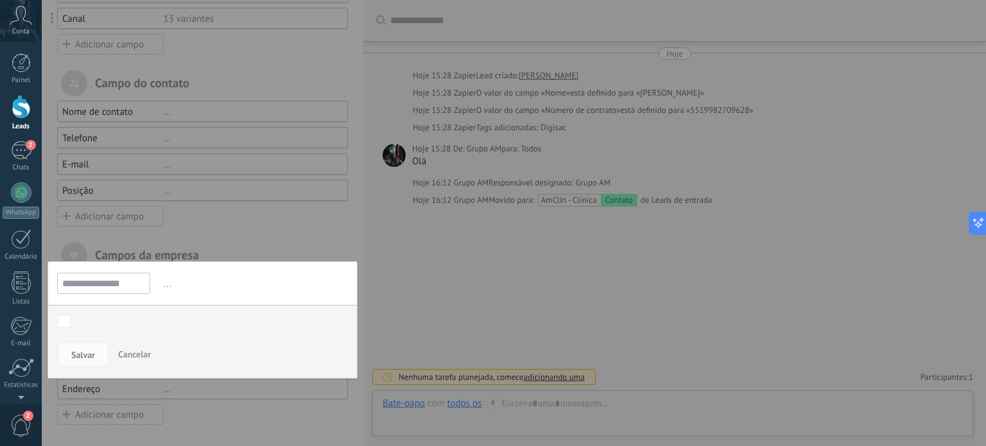
click at [214, 233] on div at bounding box center [203, 47] width 322 height 803
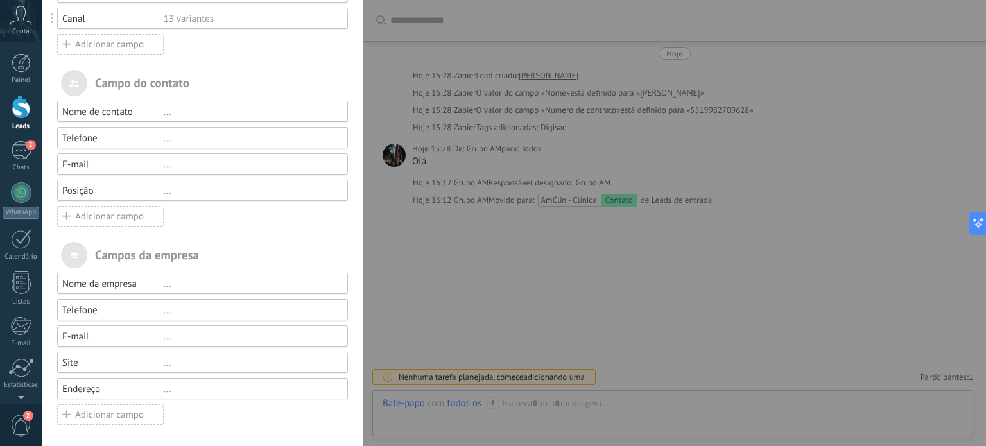
click at [165, 283] on div "..." at bounding box center [250, 284] width 173 height 12
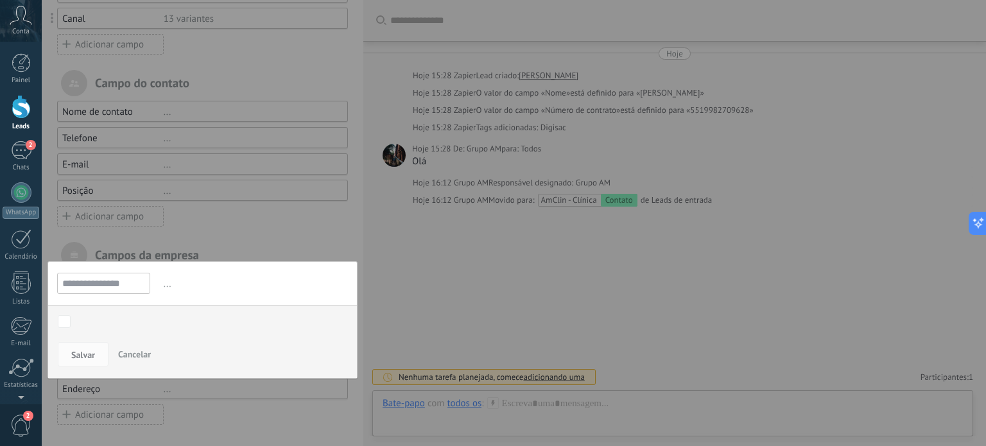
click at [135, 349] on span "Cancelar" at bounding box center [134, 355] width 33 height 12
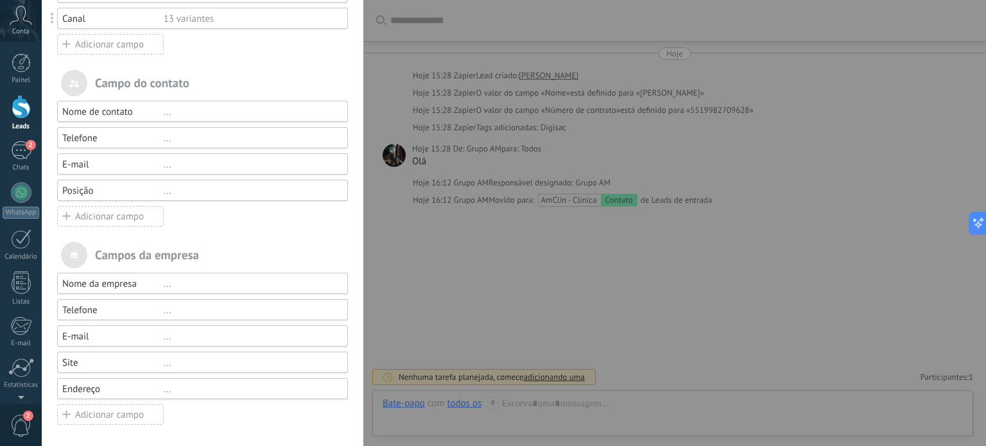
click at [100, 250] on div "Campos da empresa" at bounding box center [202, 255] width 291 height 26
click at [69, 250] on span at bounding box center [74, 255] width 26 height 26
click at [165, 310] on div "..." at bounding box center [250, 310] width 173 height 12
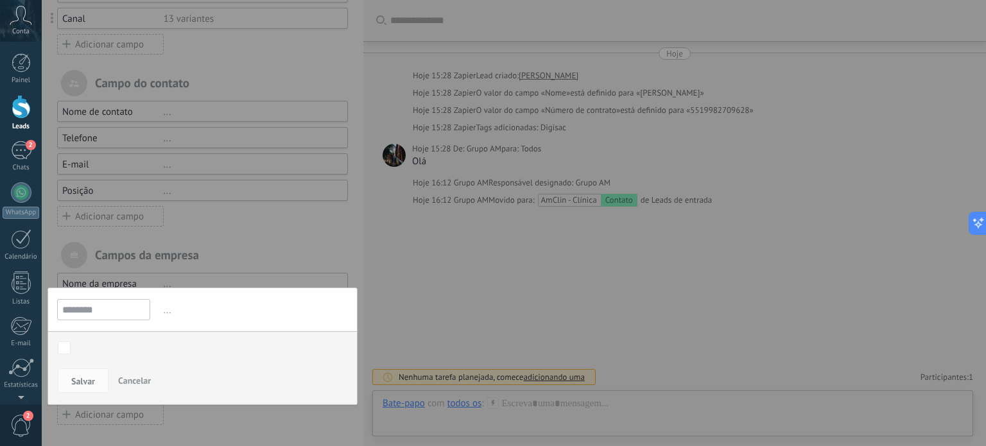
click at [127, 377] on span "Cancelar" at bounding box center [134, 381] width 33 height 12
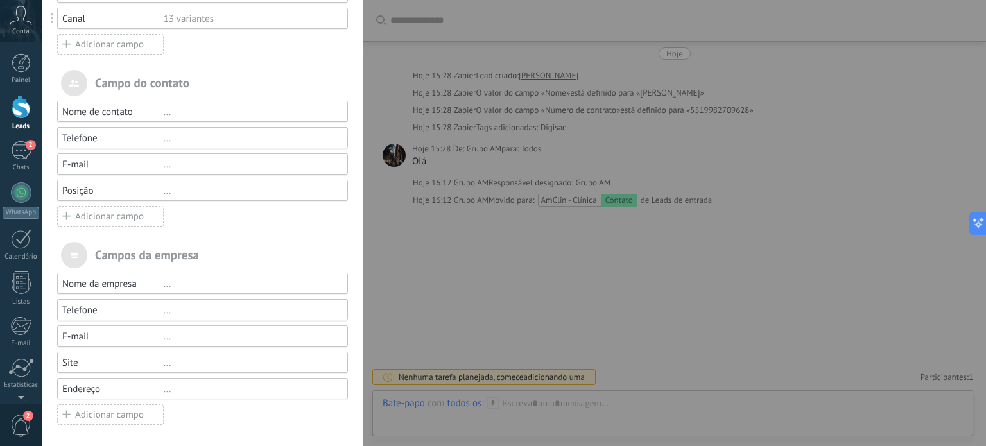
click at [164, 282] on div "..." at bounding box center [250, 284] width 173 height 12
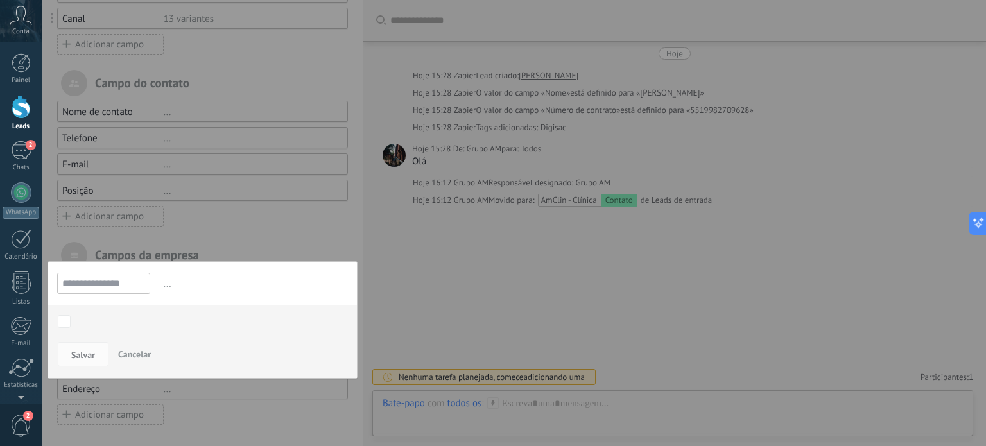
click at [218, 241] on div at bounding box center [203, 47] width 322 height 803
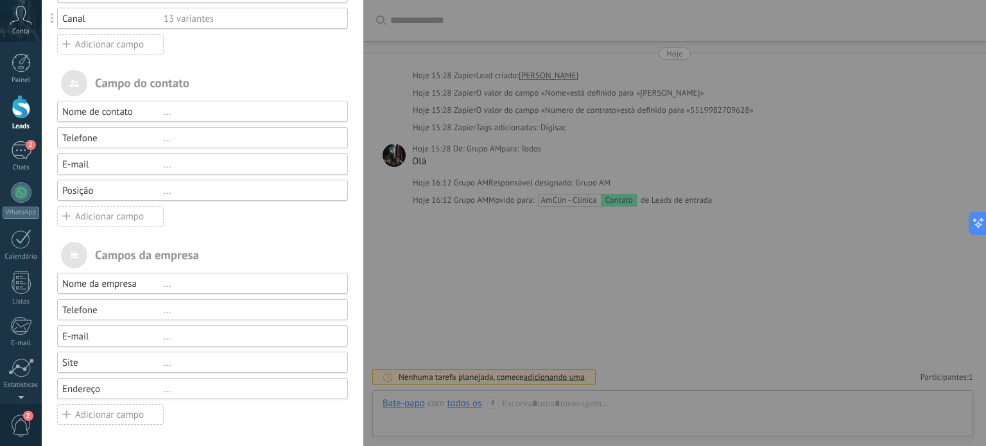
drag, startPoint x: 74, startPoint y: 253, endPoint x: 90, endPoint y: 259, distance: 17.3
click at [74, 254] on span at bounding box center [75, 255] width 8 height 7
click at [102, 213] on div "Adicionar campo" at bounding box center [110, 216] width 107 height 21
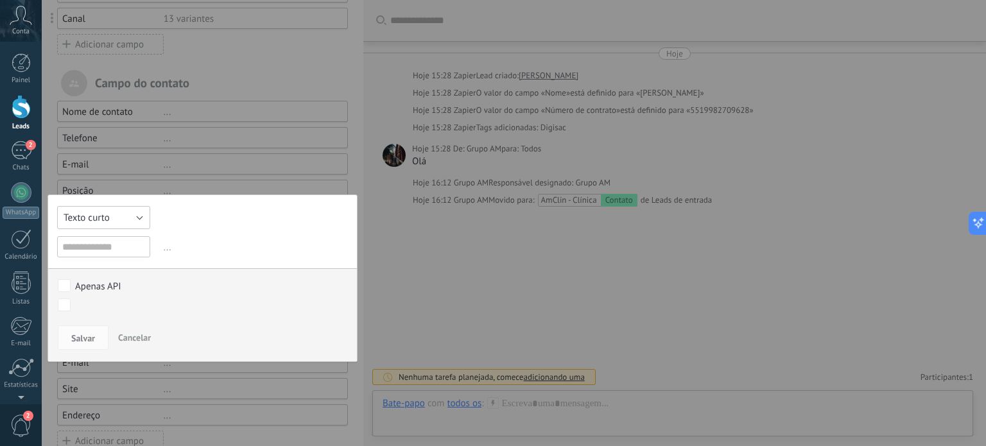
click at [109, 207] on button "Texto curto" at bounding box center [103, 217] width 93 height 23
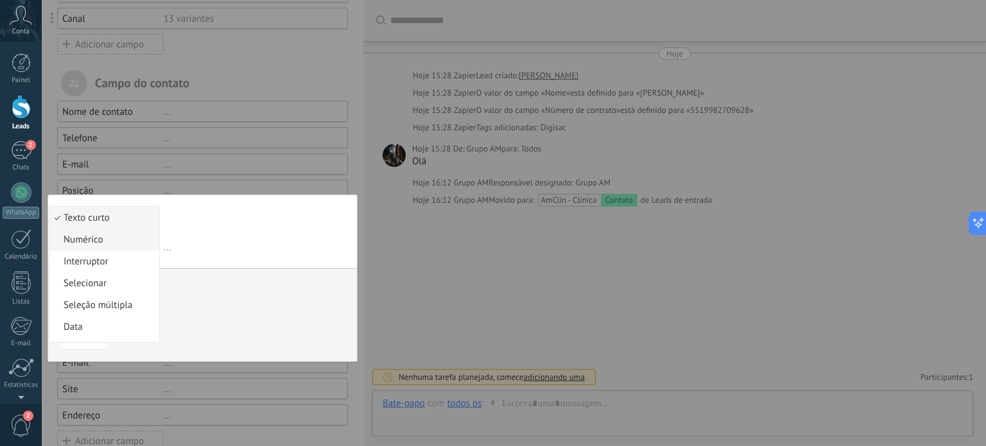
click at [106, 238] on div "Texto curto Numérico Interruptor Selecionar Seleção múltipla Data Url Texto lon…" at bounding box center [203, 279] width 310 height 168
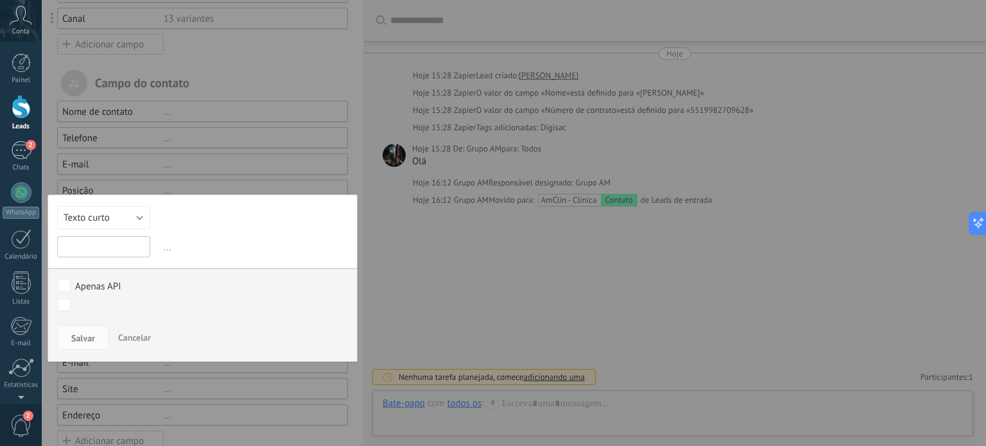
click at [105, 242] on input "text" at bounding box center [103, 246] width 93 height 21
click at [117, 219] on button "Texto curto" at bounding box center [103, 217] width 93 height 23
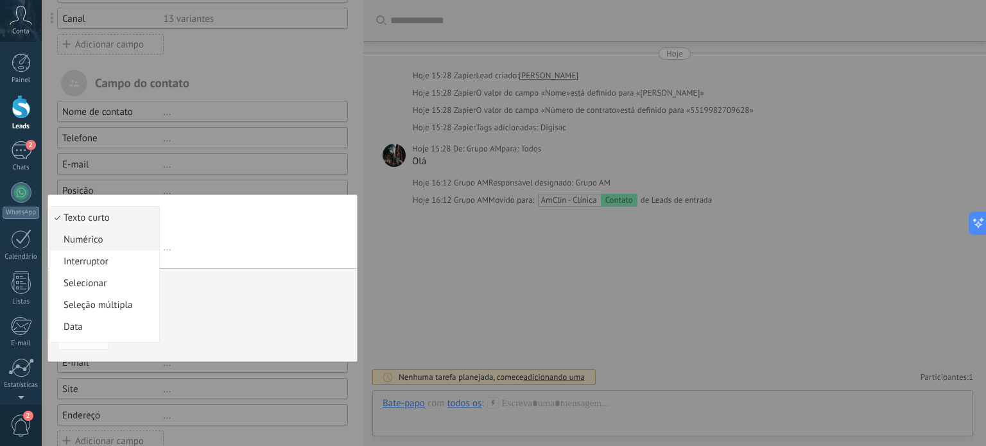
click at [101, 237] on span "Numérico" at bounding box center [102, 240] width 106 height 12
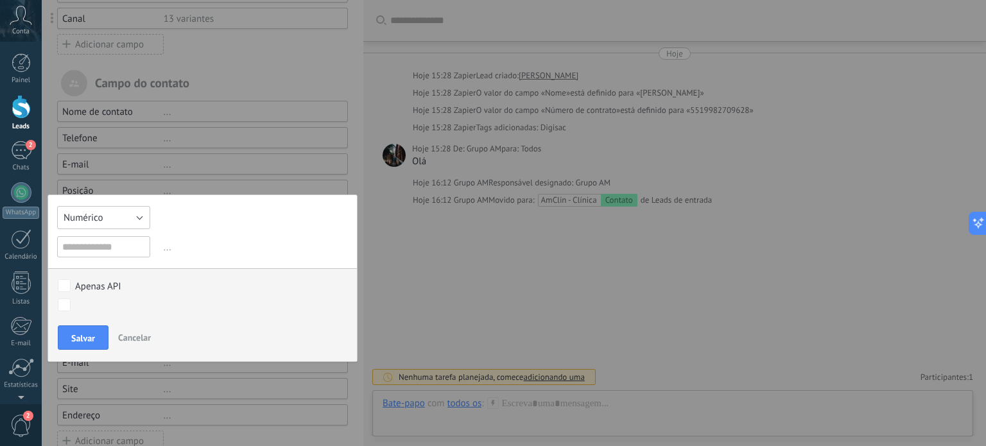
click at [114, 214] on button "Numérico" at bounding box center [103, 217] width 93 height 23
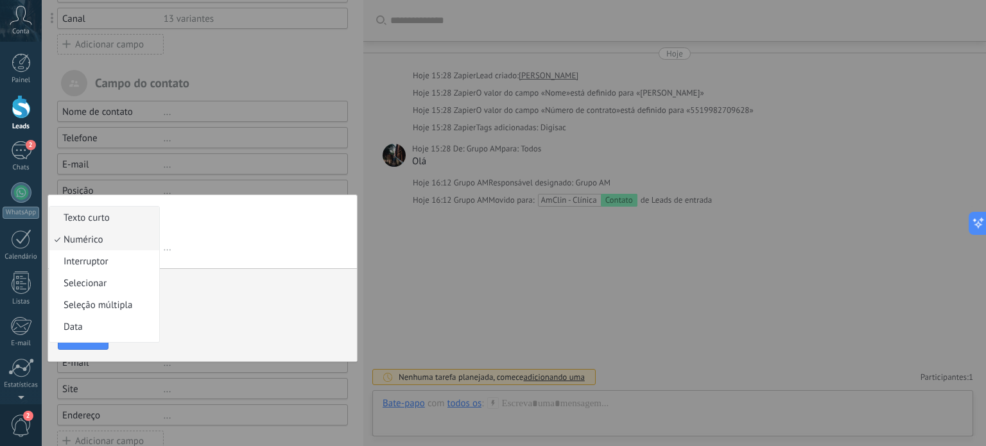
click at [104, 215] on span "Texto curto" at bounding box center [102, 218] width 106 height 12
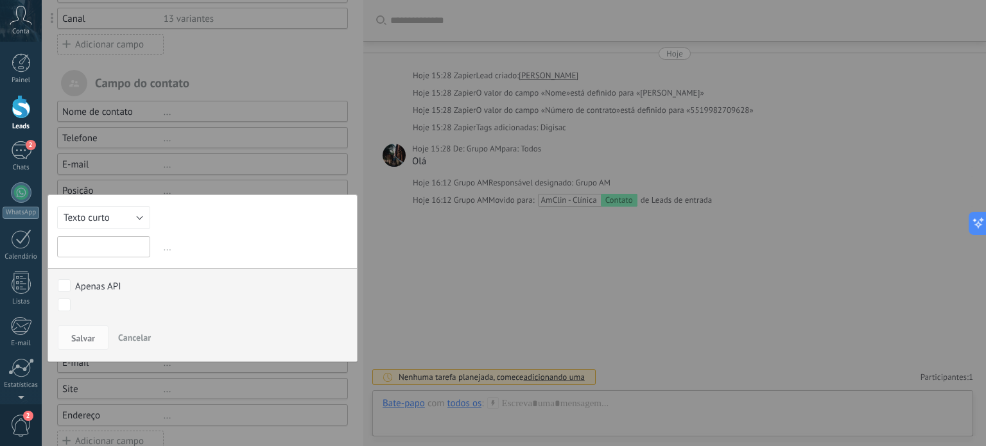
click at [103, 248] on input "text" at bounding box center [103, 246] width 93 height 21
paste input "**********"
type input "**********"
click at [77, 342] on span "Salvar" at bounding box center [83, 338] width 24 height 9
